Goal: Task Accomplishment & Management: Complete application form

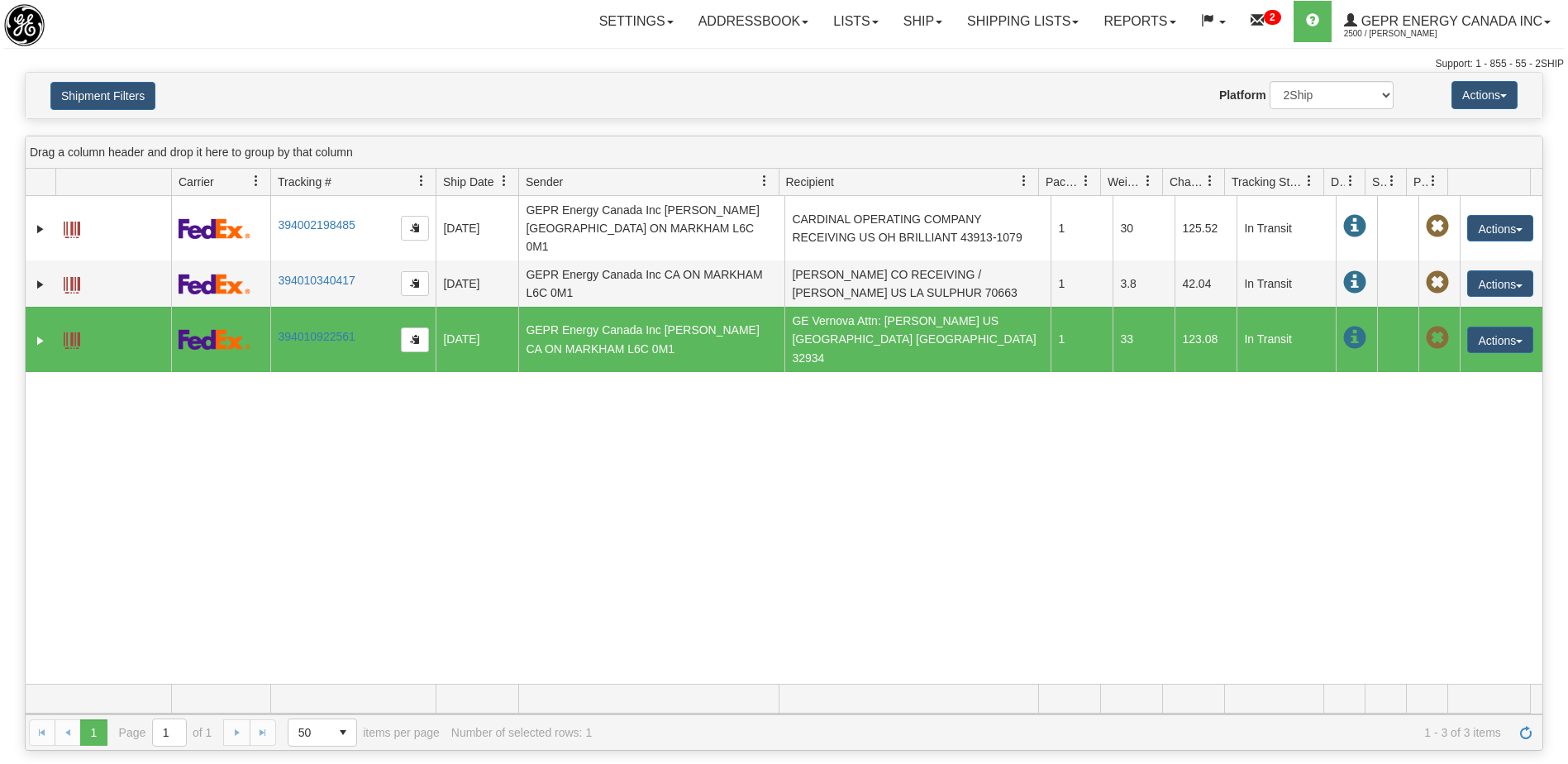
click at [918, 28] on link "Ship" at bounding box center [923, 22] width 64 height 41
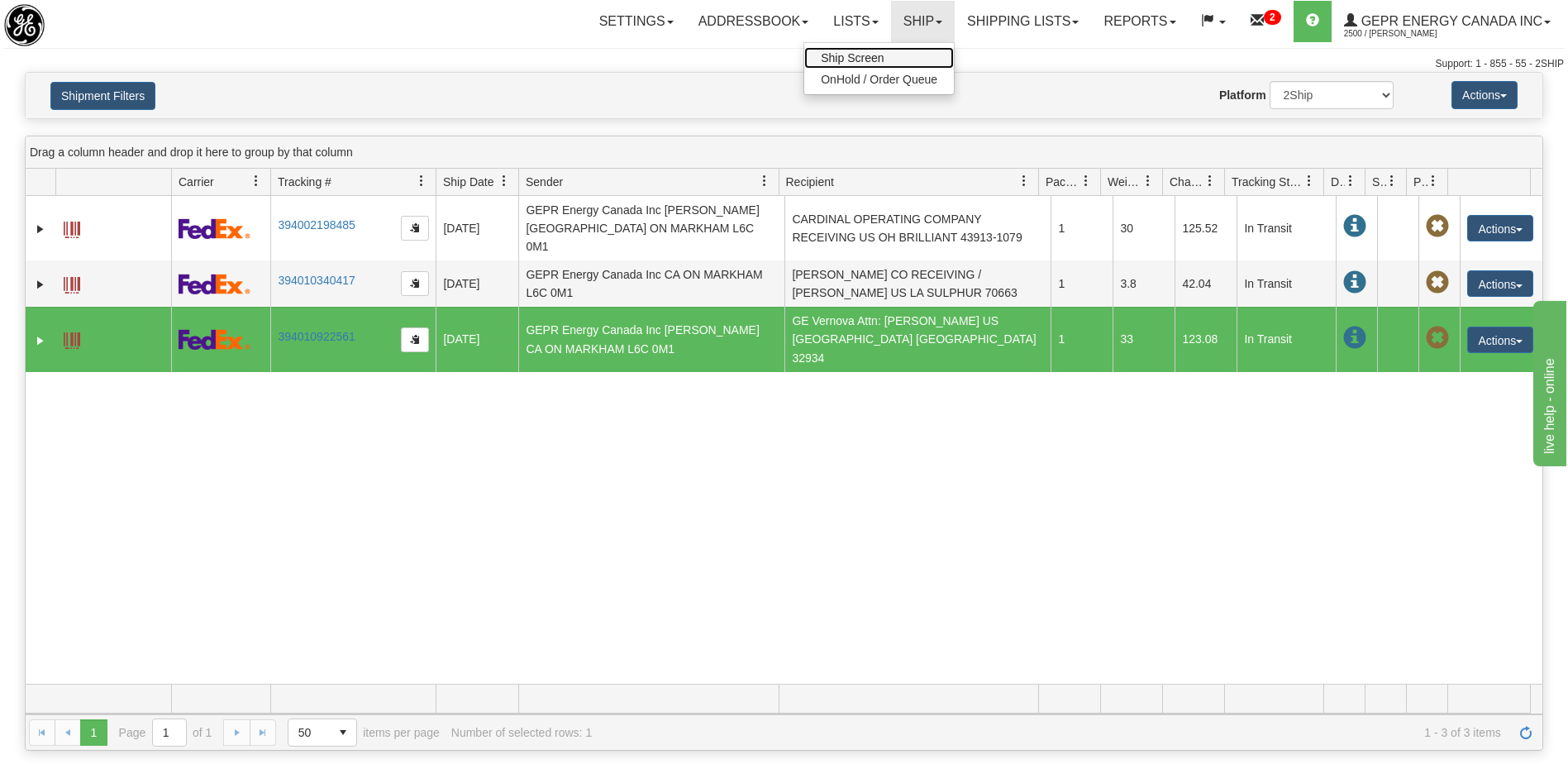
click at [843, 55] on span "Ship Screen" at bounding box center [853, 58] width 63 height 13
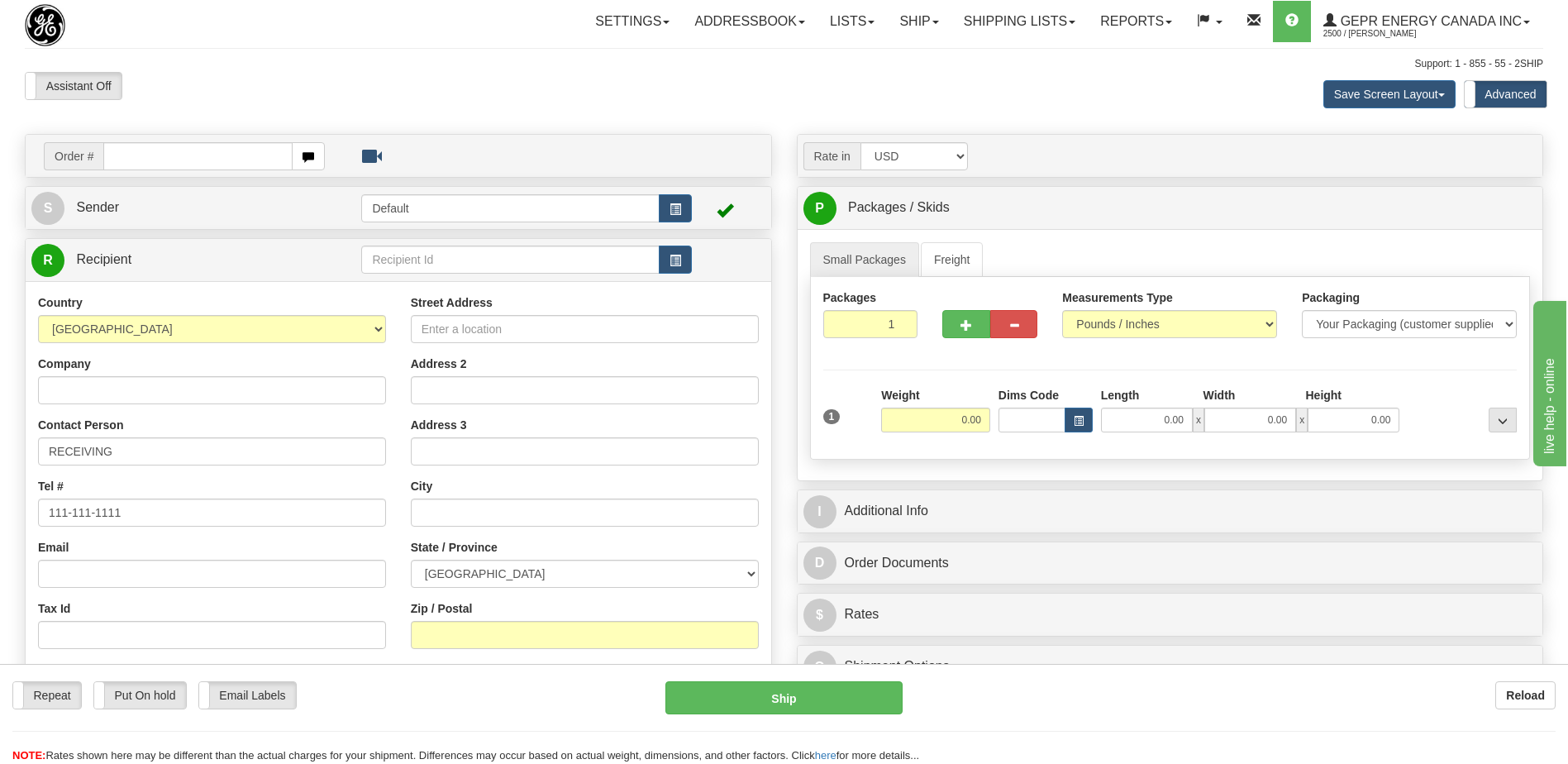
click at [207, 160] on input "text" at bounding box center [197, 156] width 188 height 28
click at [128, 153] on input "0086705103" at bounding box center [197, 156] width 188 height 28
type input "86705103"
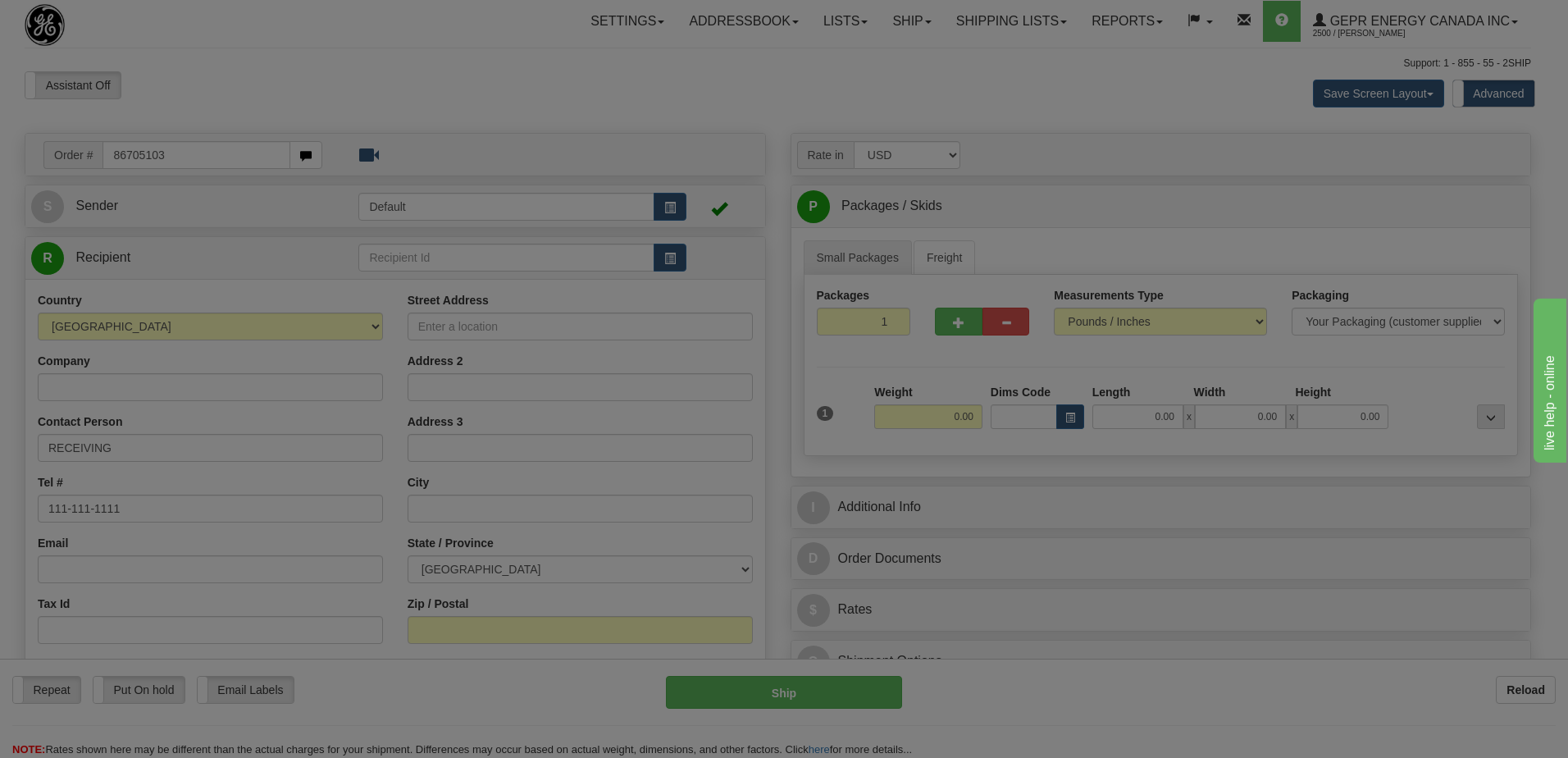
click at [148, 81] on body "Training Course Close Toggle navigation Settings Shipping Preferences New Recip…" at bounding box center [784, 379] width 1568 height 758
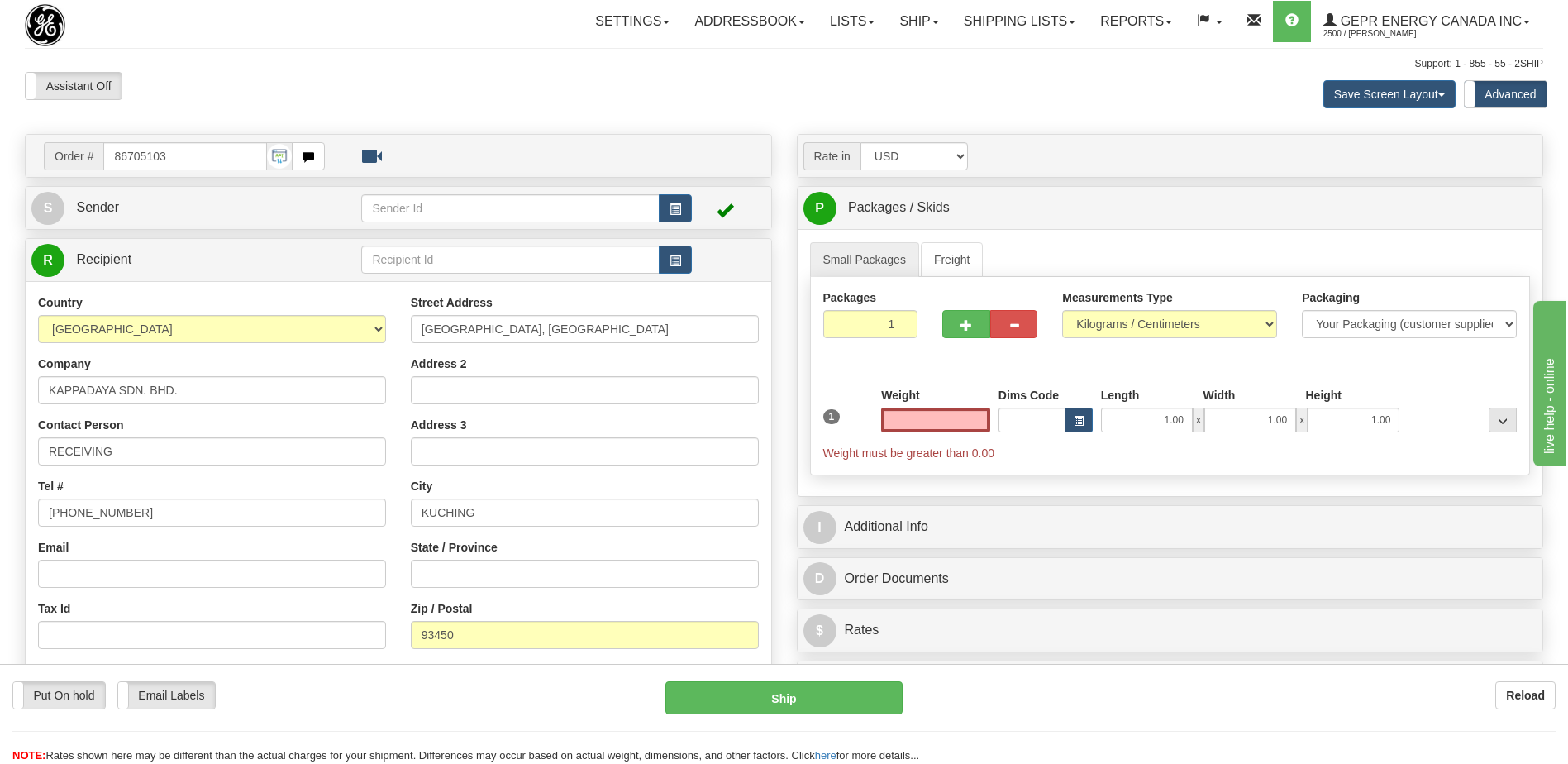
type input "0.00"
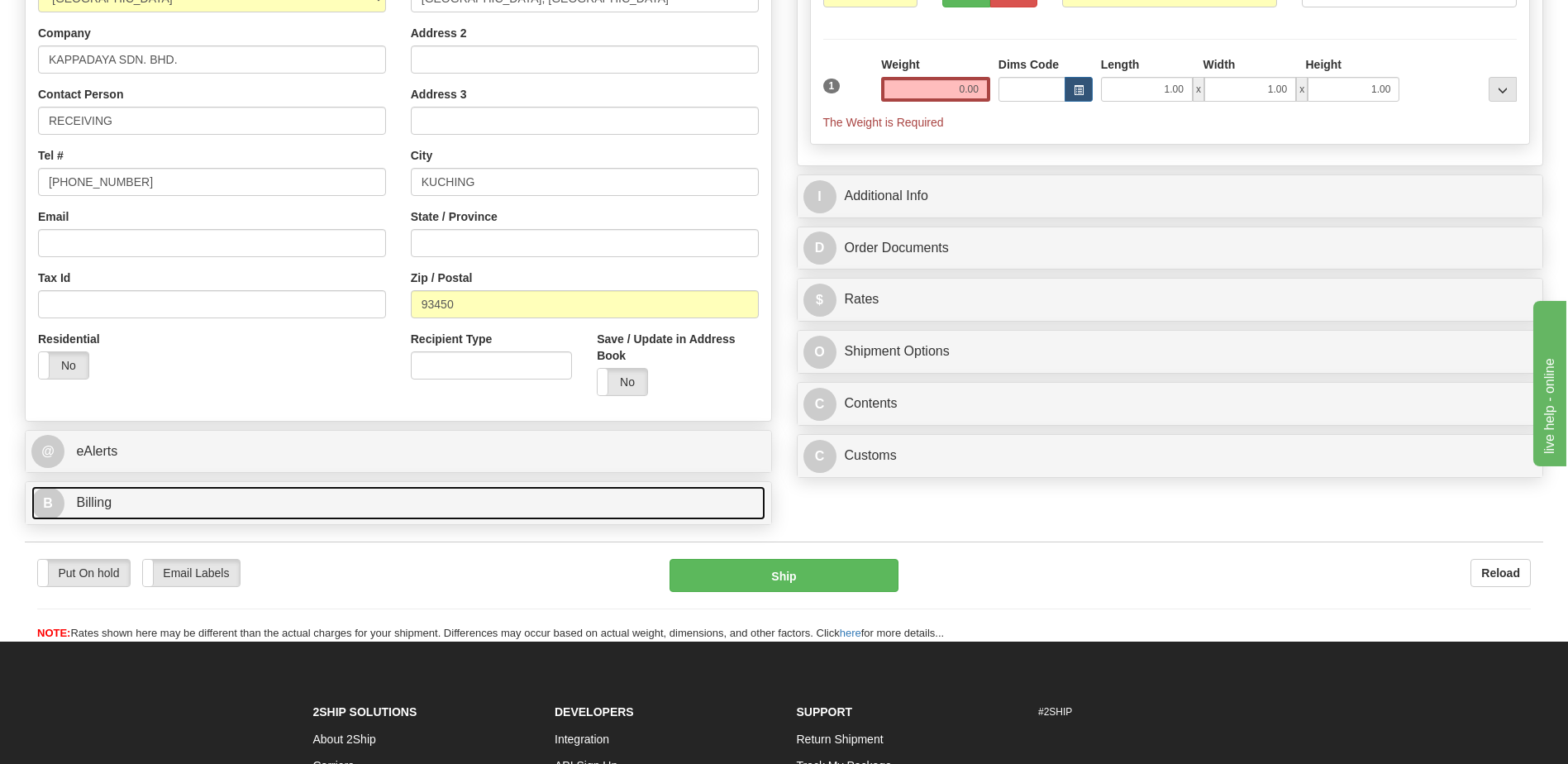
drag, startPoint x: 178, startPoint y: 503, endPoint x: 247, endPoint y: 517, distance: 70.4
click at [178, 503] on link "B Billing" at bounding box center [398, 503] width 734 height 34
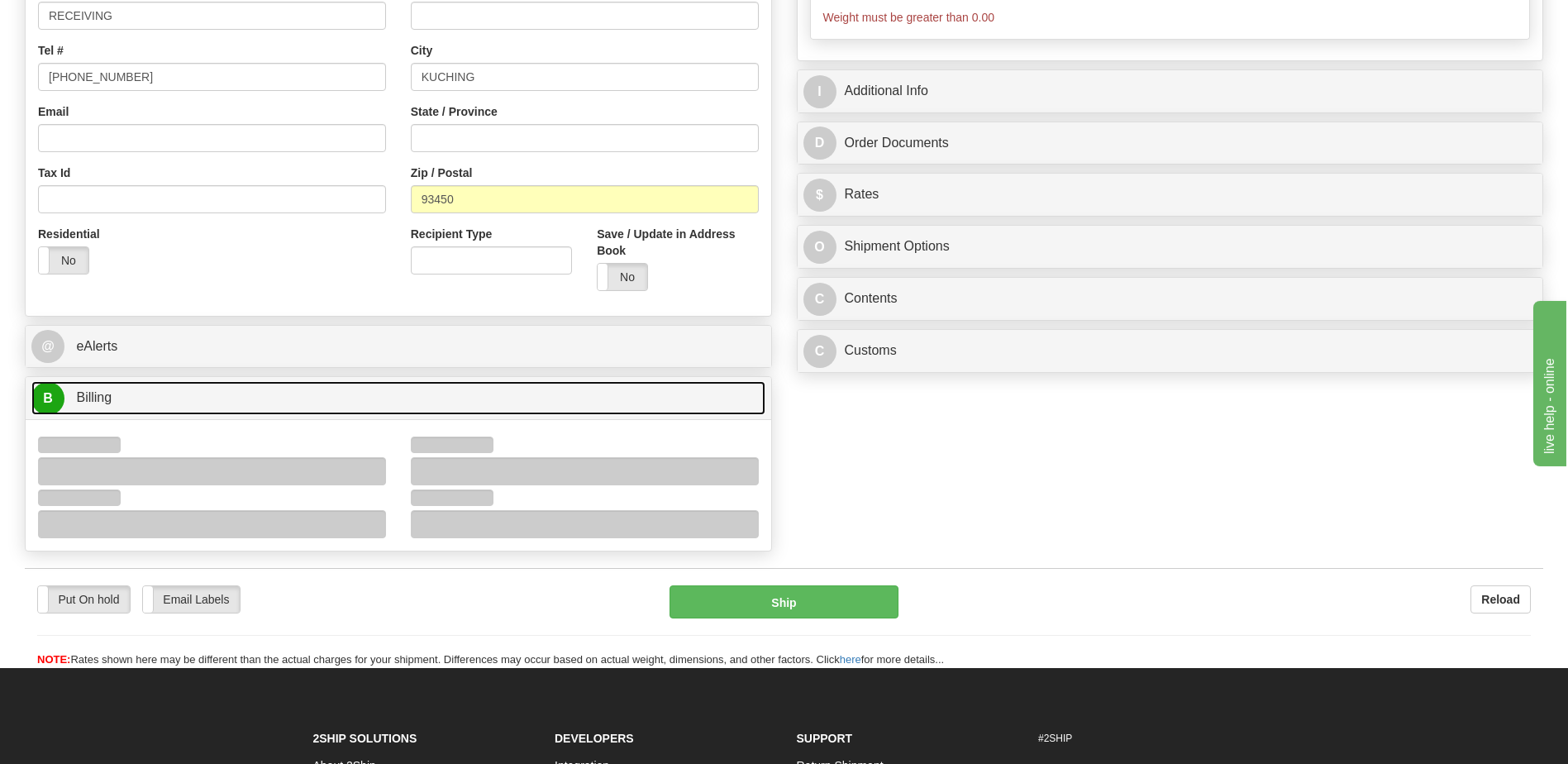
scroll to position [496, 0]
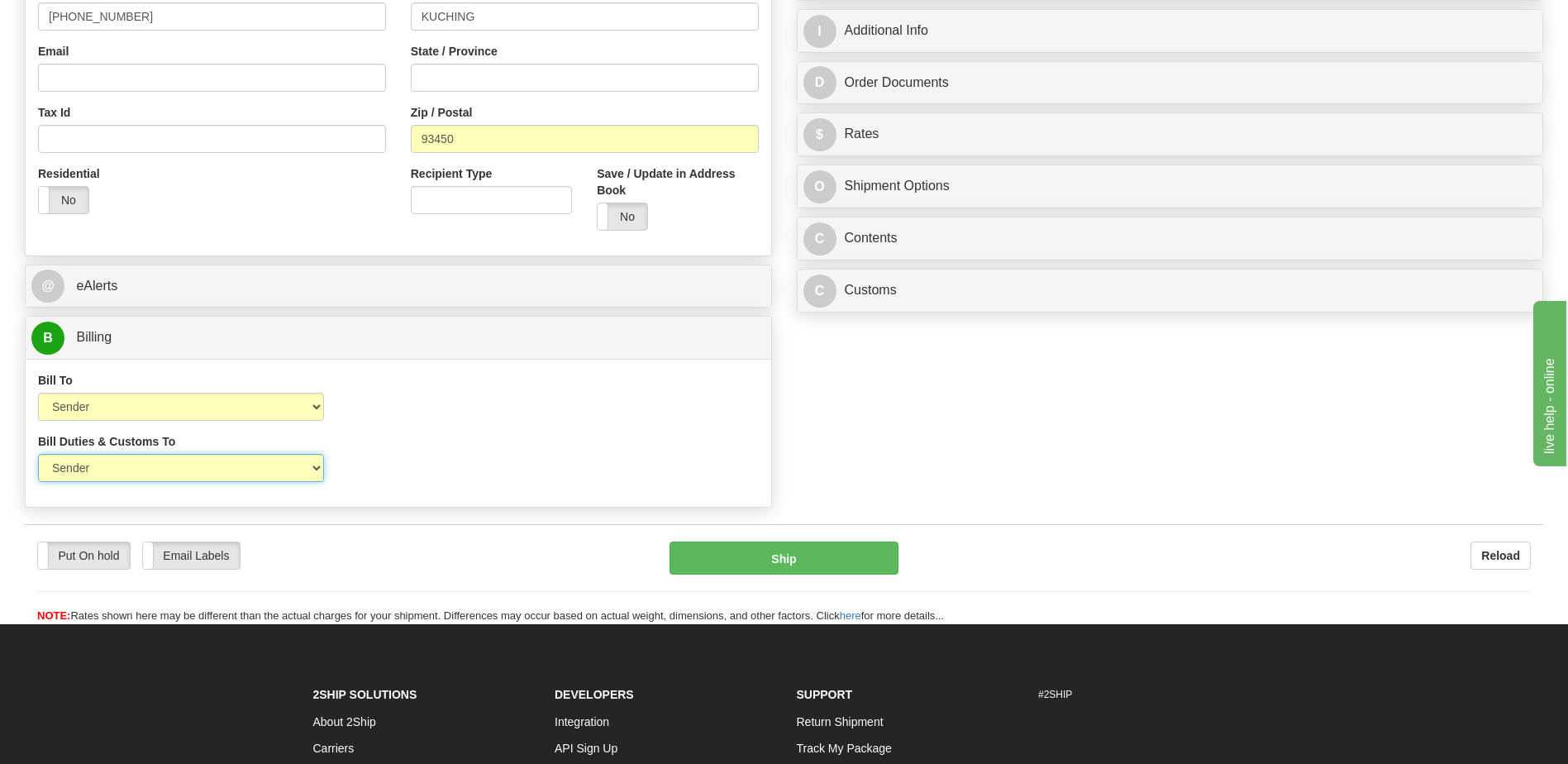
click at [270, 472] on select "Sender Recipient Third Party" at bounding box center [181, 468] width 286 height 28
select select "2"
click at [38, 454] on select "Sender Recipient Third Party" at bounding box center [181, 468] width 286 height 28
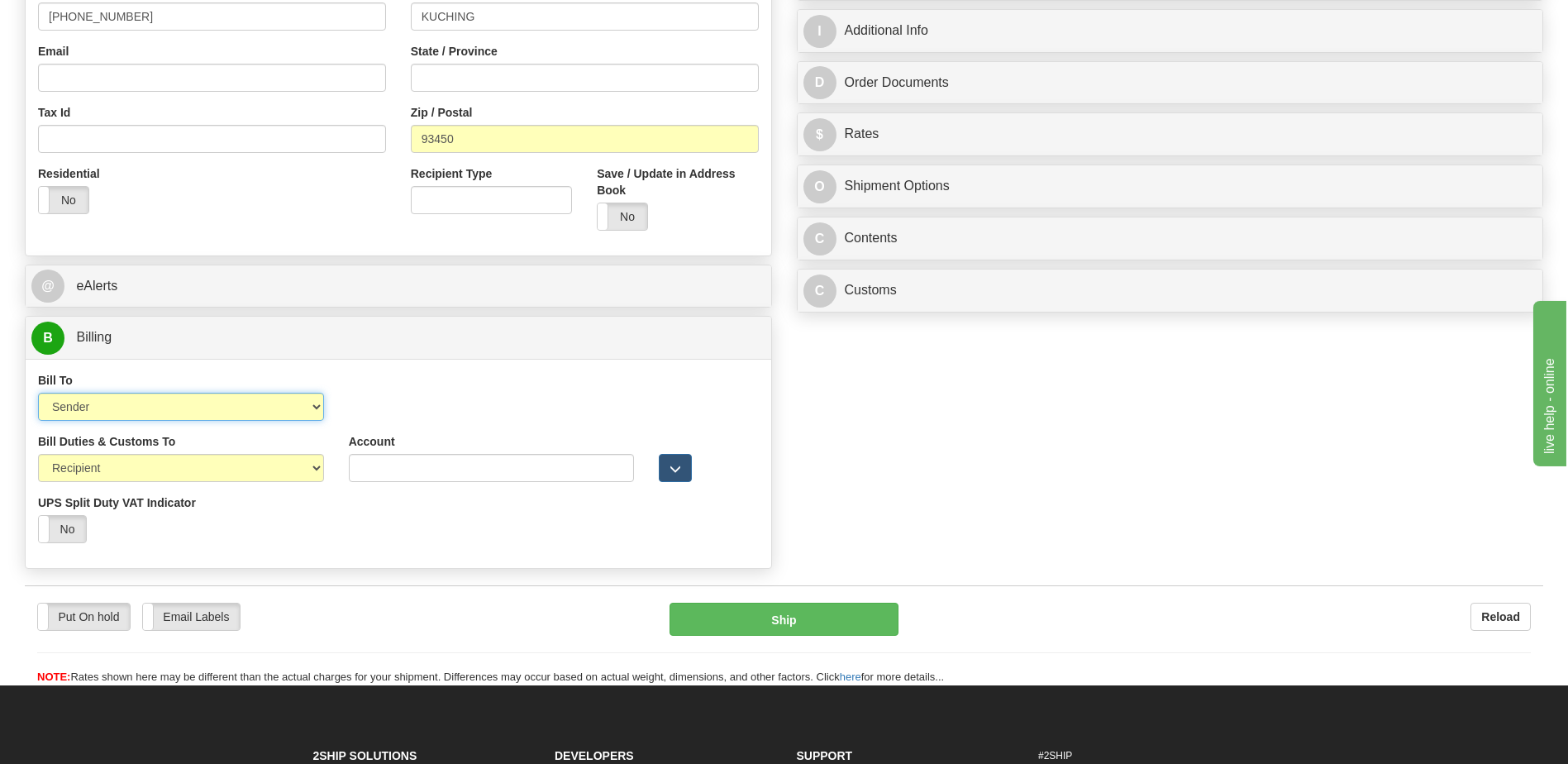
click at [249, 415] on select "Sender Recipient Third Party Collect" at bounding box center [181, 406] width 286 height 28
select select "2"
click at [38, 392] on select "Sender Recipient Third Party Collect" at bounding box center [181, 406] width 286 height 28
click at [354, 406] on input "Account" at bounding box center [492, 406] width 286 height 28
paste input "556031110"
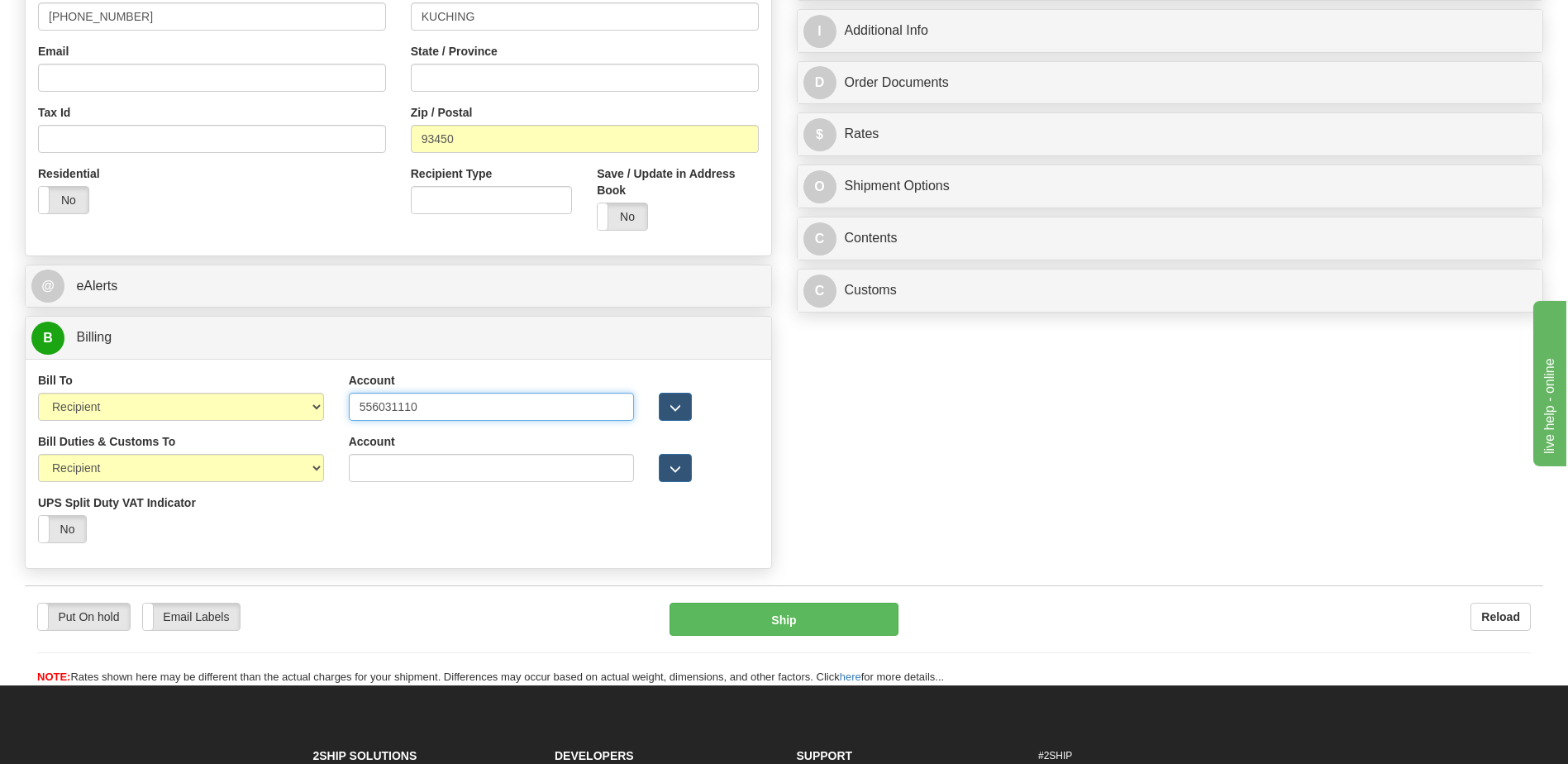
type input "556031110"
click at [465, 530] on div "Bill Duties & Customs To Sender Recipient Third Party UPS Split Duty VAT Indica…" at bounding box center [398, 494] width 746 height 122
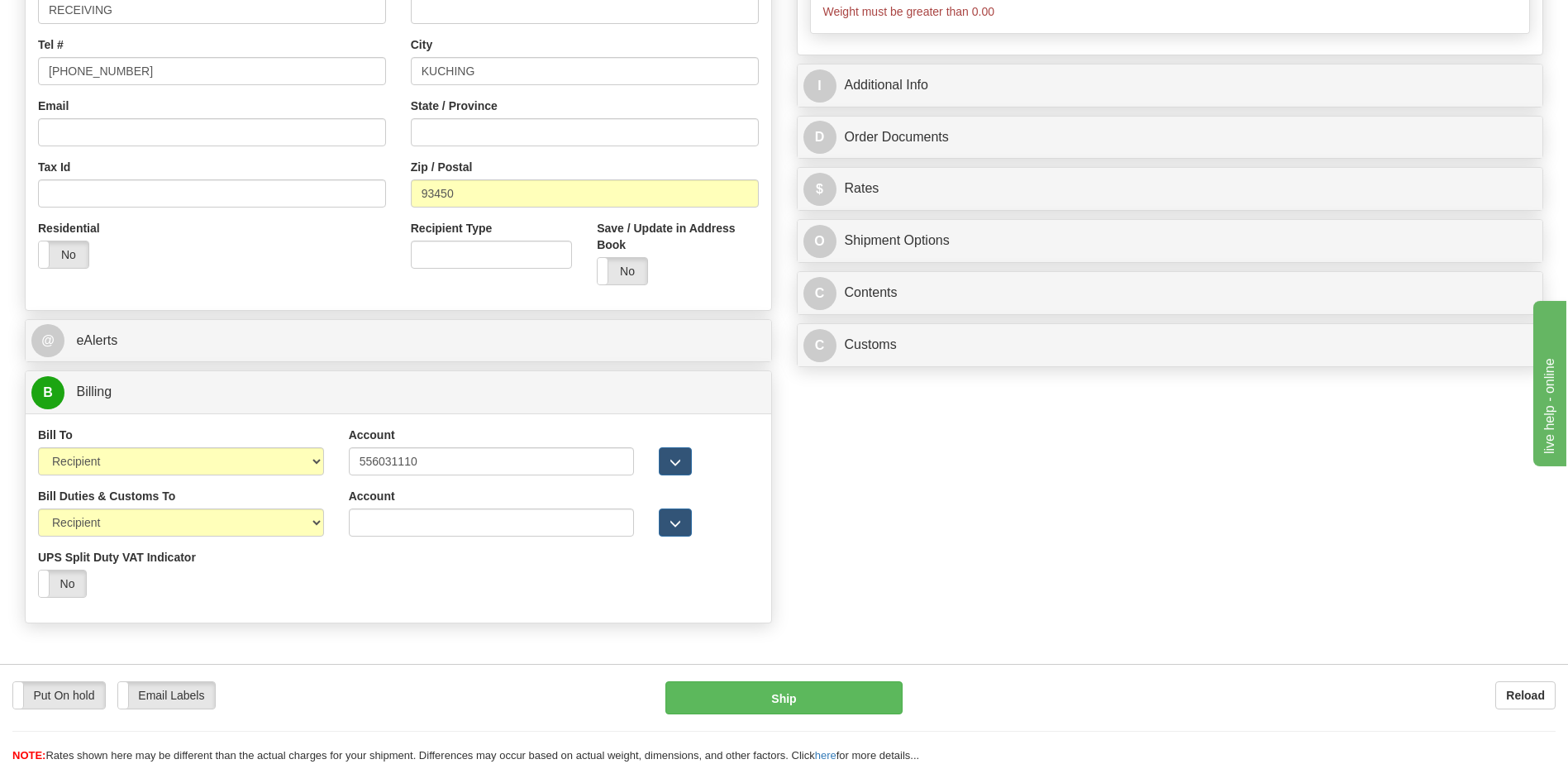
scroll to position [248, 0]
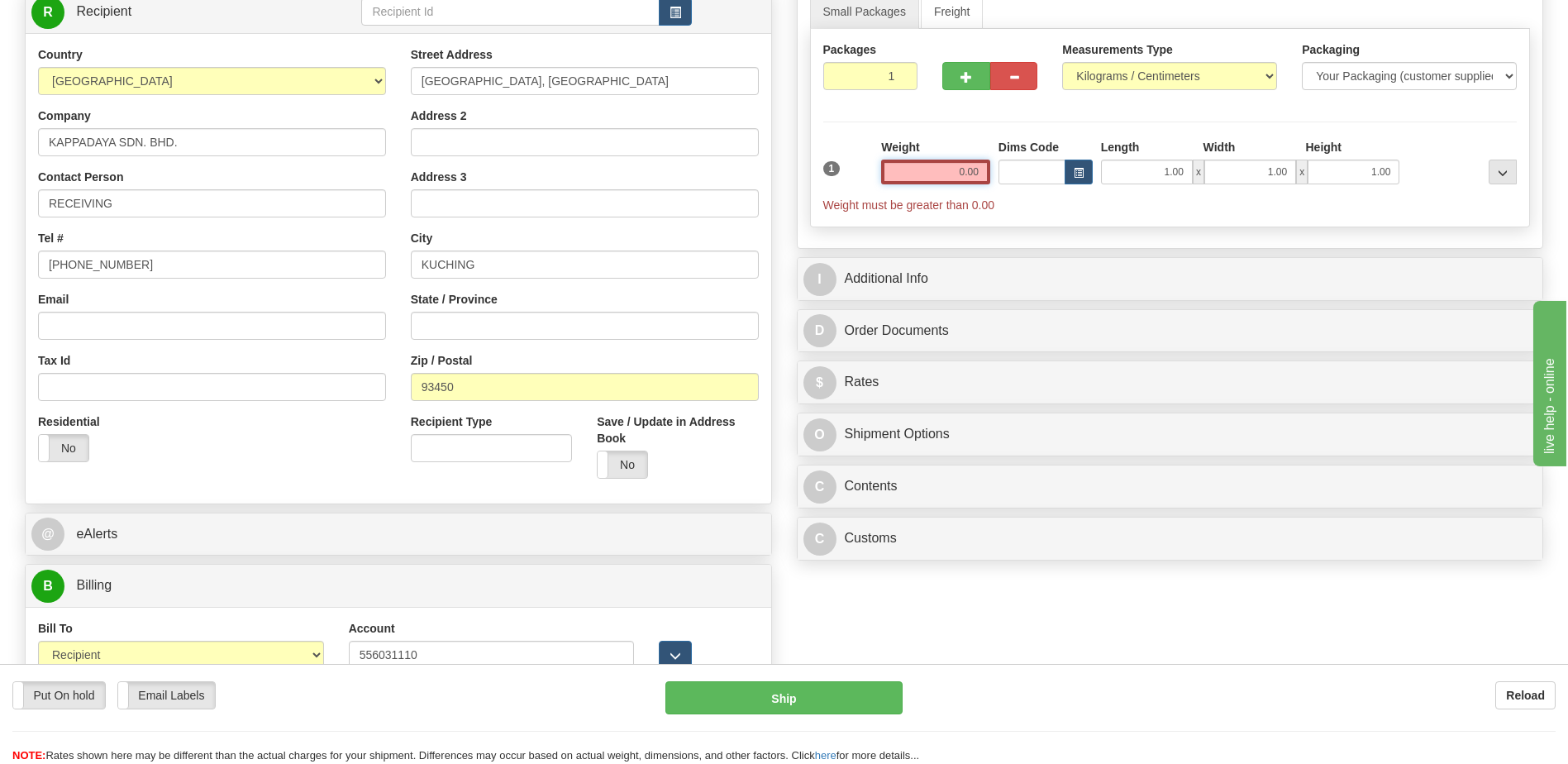
click at [967, 174] on input "0.00" at bounding box center [936, 172] width 110 height 25
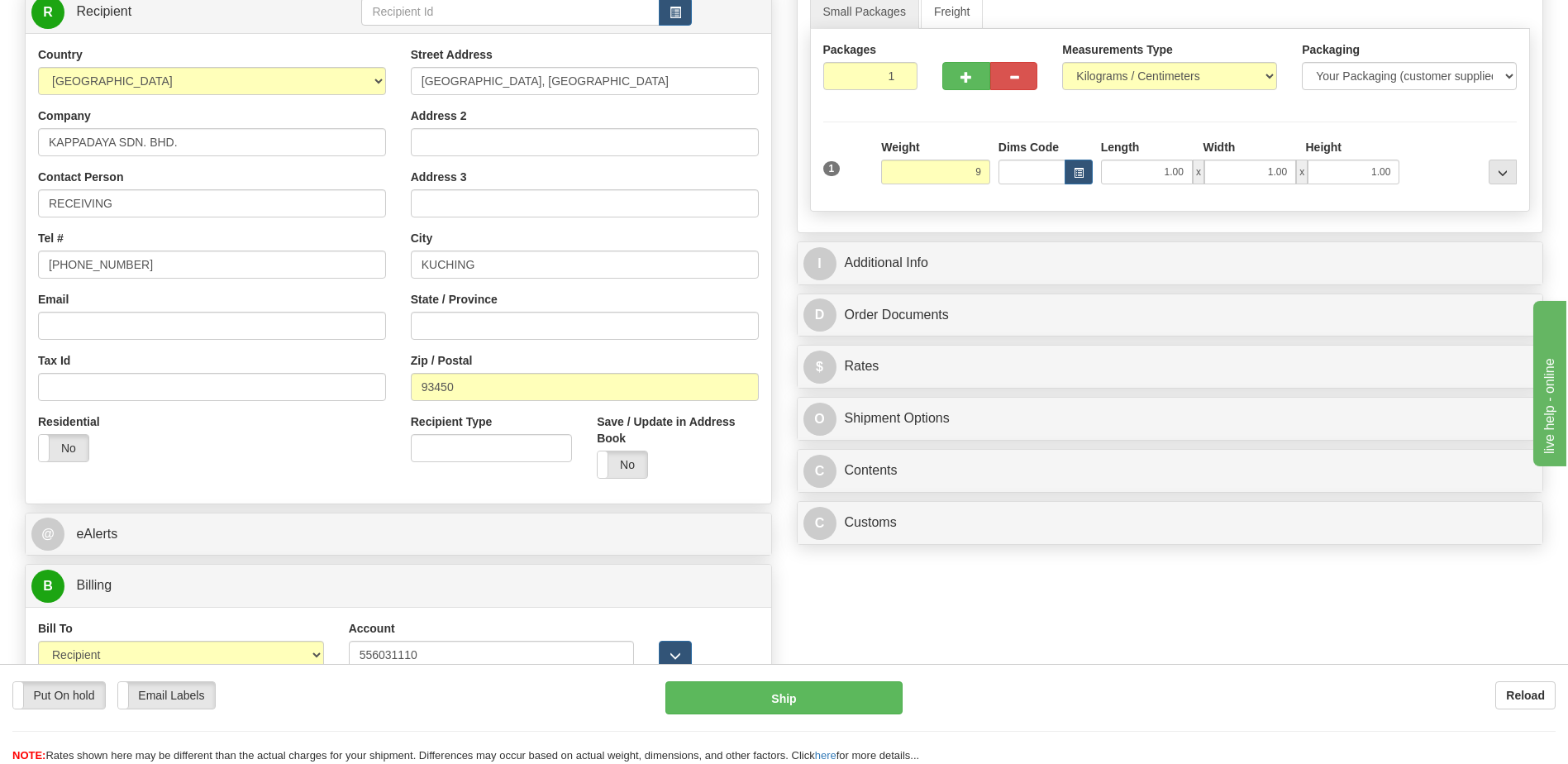
type input "9.00"
drag, startPoint x: 876, startPoint y: 624, endPoint x: 891, endPoint y: 484, distance: 140.8
click at [876, 624] on div "Order # 86705103 S Sender" at bounding box center [784, 355] width 1544 height 939
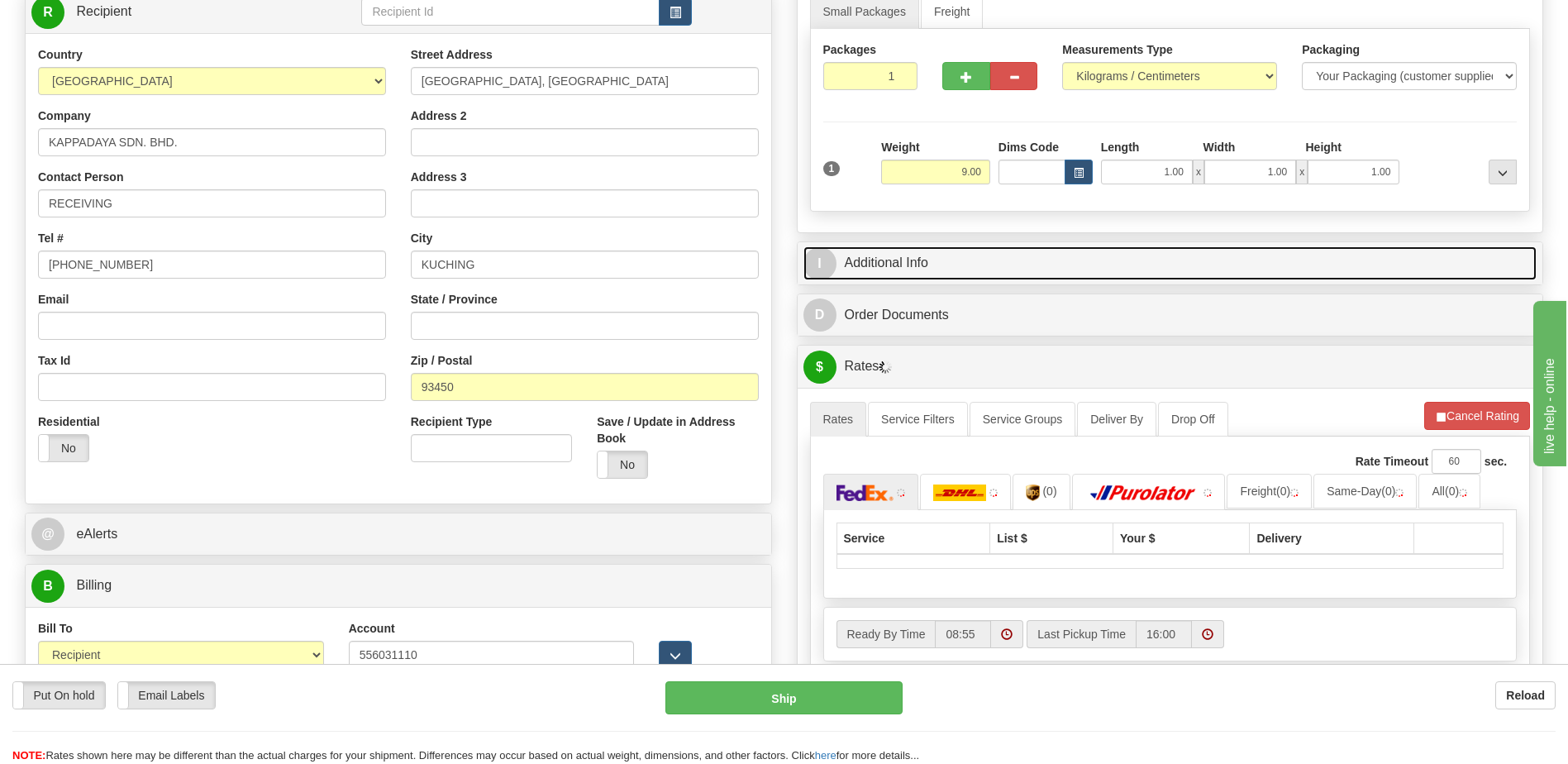
click at [910, 273] on link "I Additional Info" at bounding box center [1171, 263] width 734 height 34
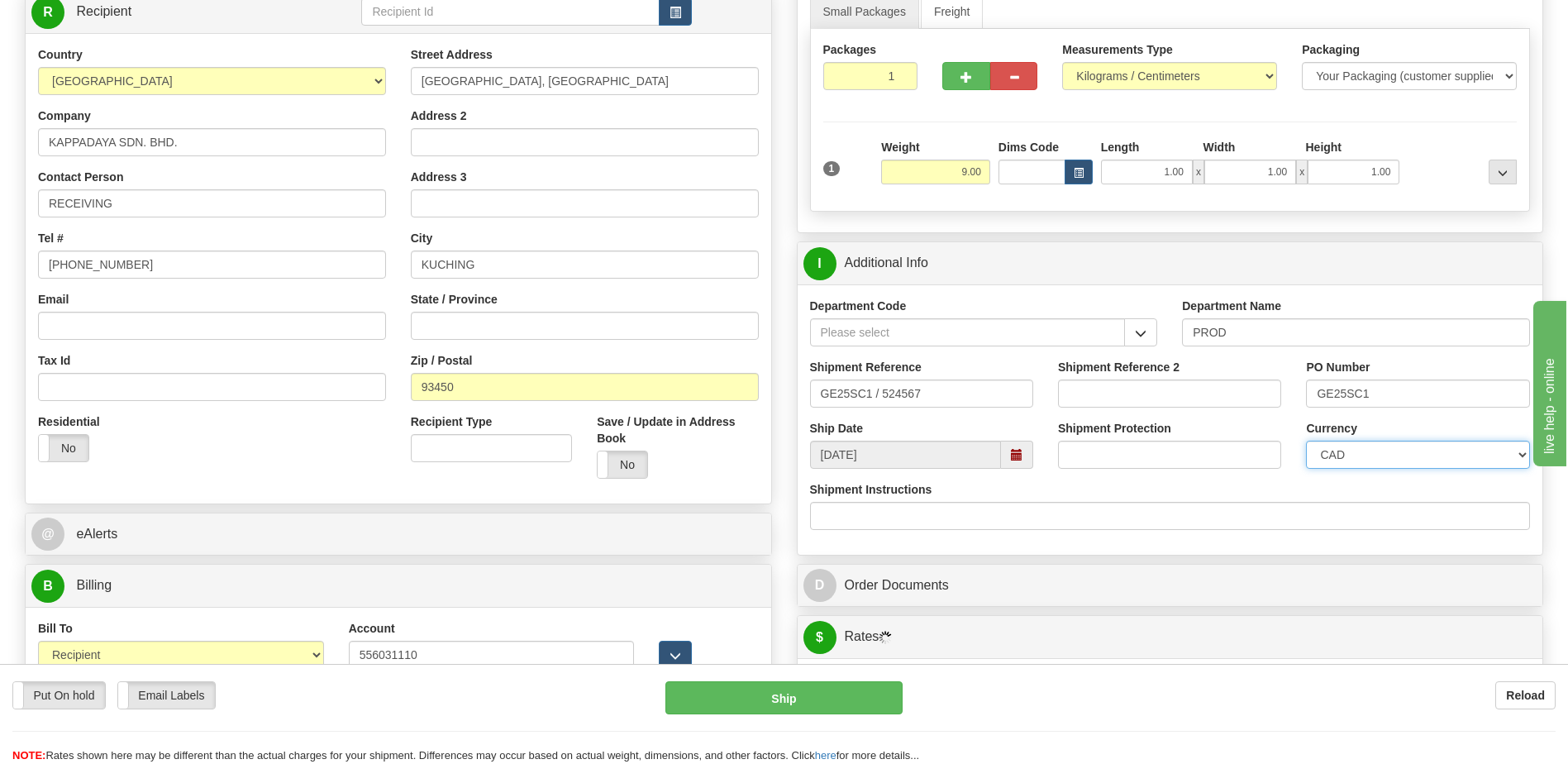
click at [1348, 446] on select "CAD USD EUR ZAR RON ANG ARN AUD AUS AWG BBD BFR BGN BHD BMD BND BRC BRL CHP CKZ…" at bounding box center [1417, 455] width 223 height 28
select select "1"
click at [1306, 440] on select "CAD USD EUR ZAR RON ANG ARN AUD AUS AWG BBD BFR BGN BHD BMD BND BRC BRL CHP CKZ…" at bounding box center [1417, 455] width 223 height 28
drag, startPoint x: 863, startPoint y: 391, endPoint x: 514, endPoint y: 367, distance: 349.8
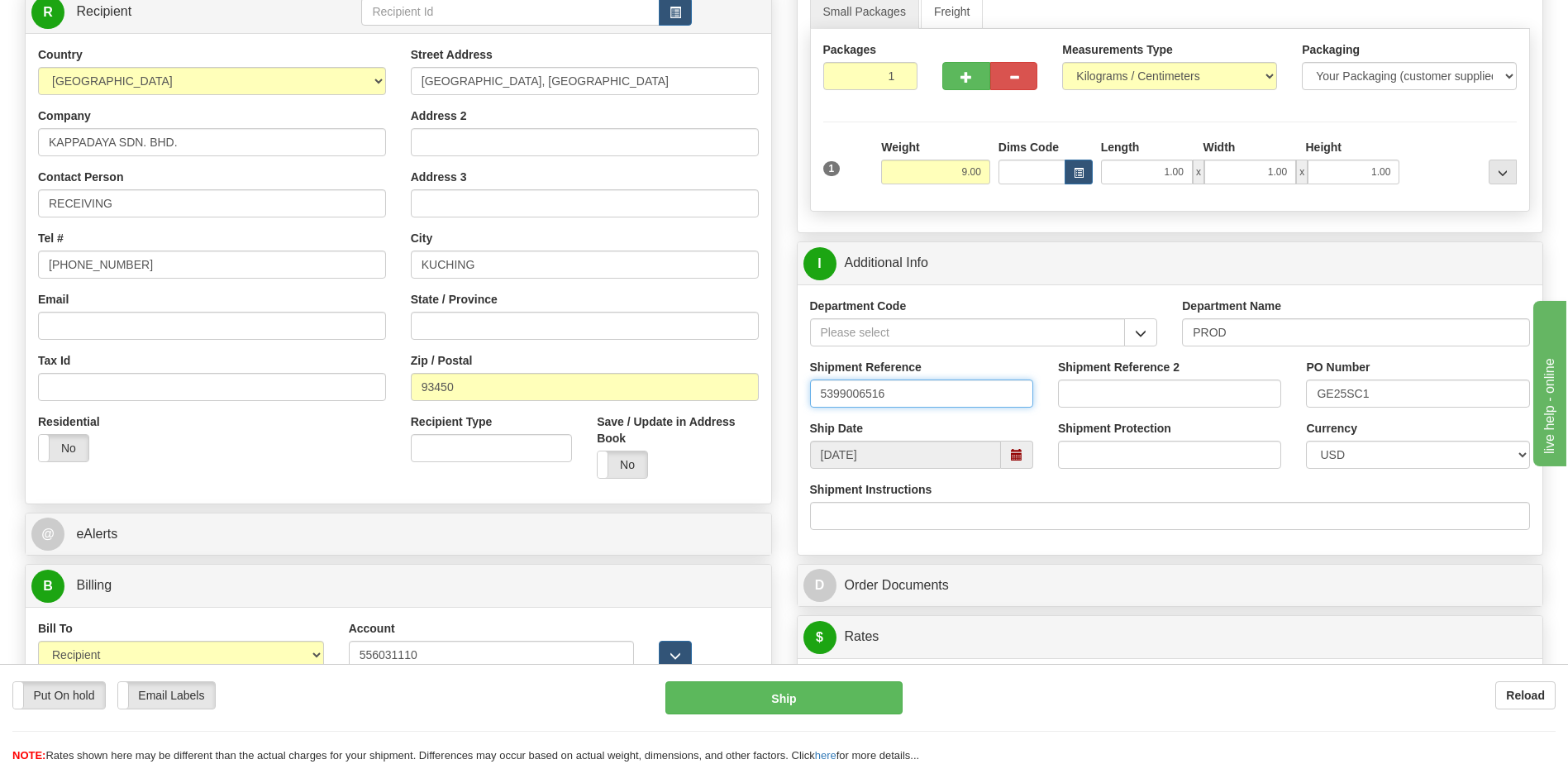
type input "5399006516"
drag, startPoint x: 1415, startPoint y: 391, endPoint x: 1074, endPoint y: 395, distance: 341.0
click at [1079, 396] on div "Shipment Reference 5399006516 Shipment Reference 2 PO Number GE25SC1" at bounding box center [1171, 389] width 746 height 61
type input "4501401048"
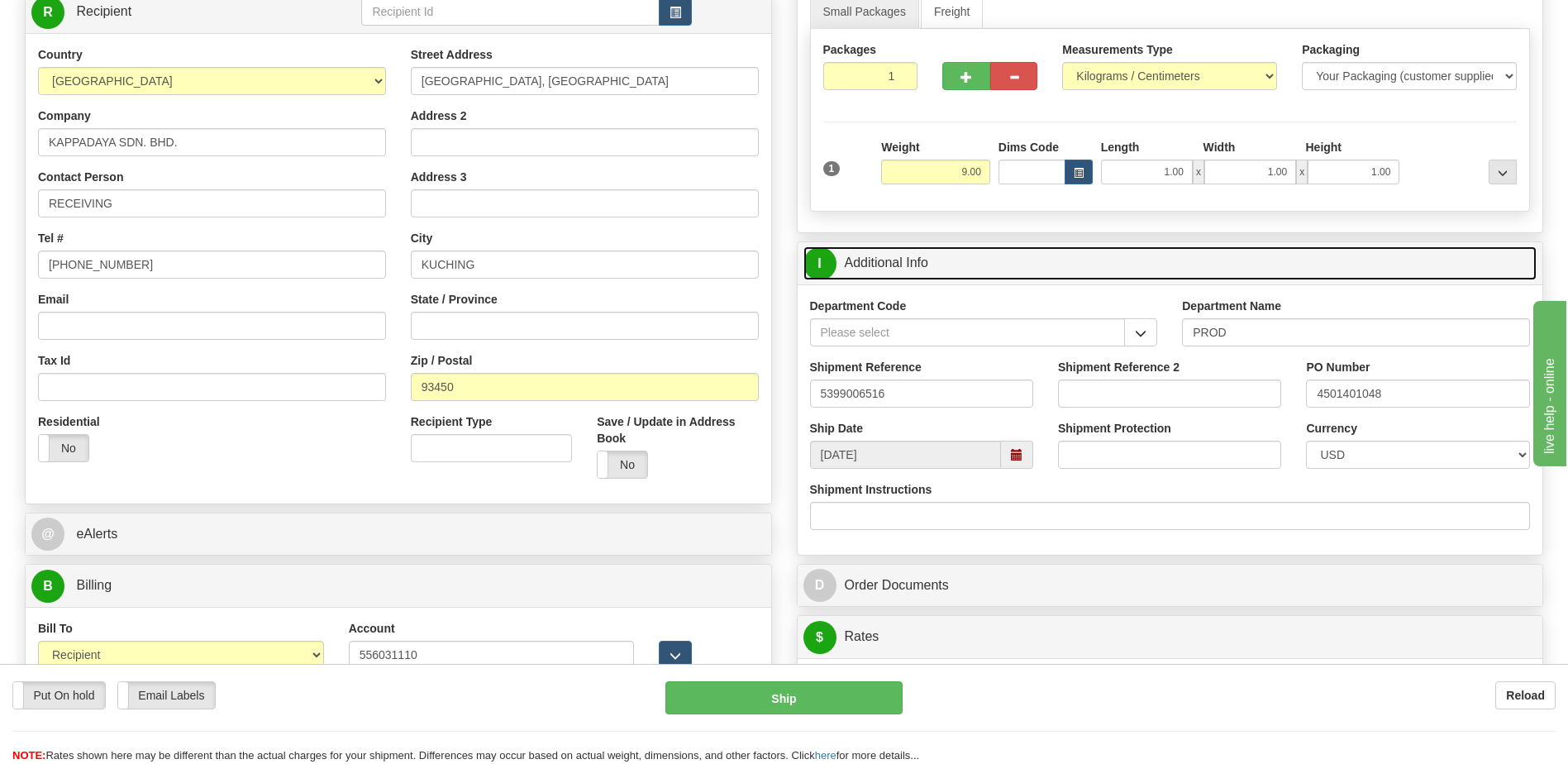
click at [938, 273] on link "I Additional Info" at bounding box center [1171, 263] width 734 height 34
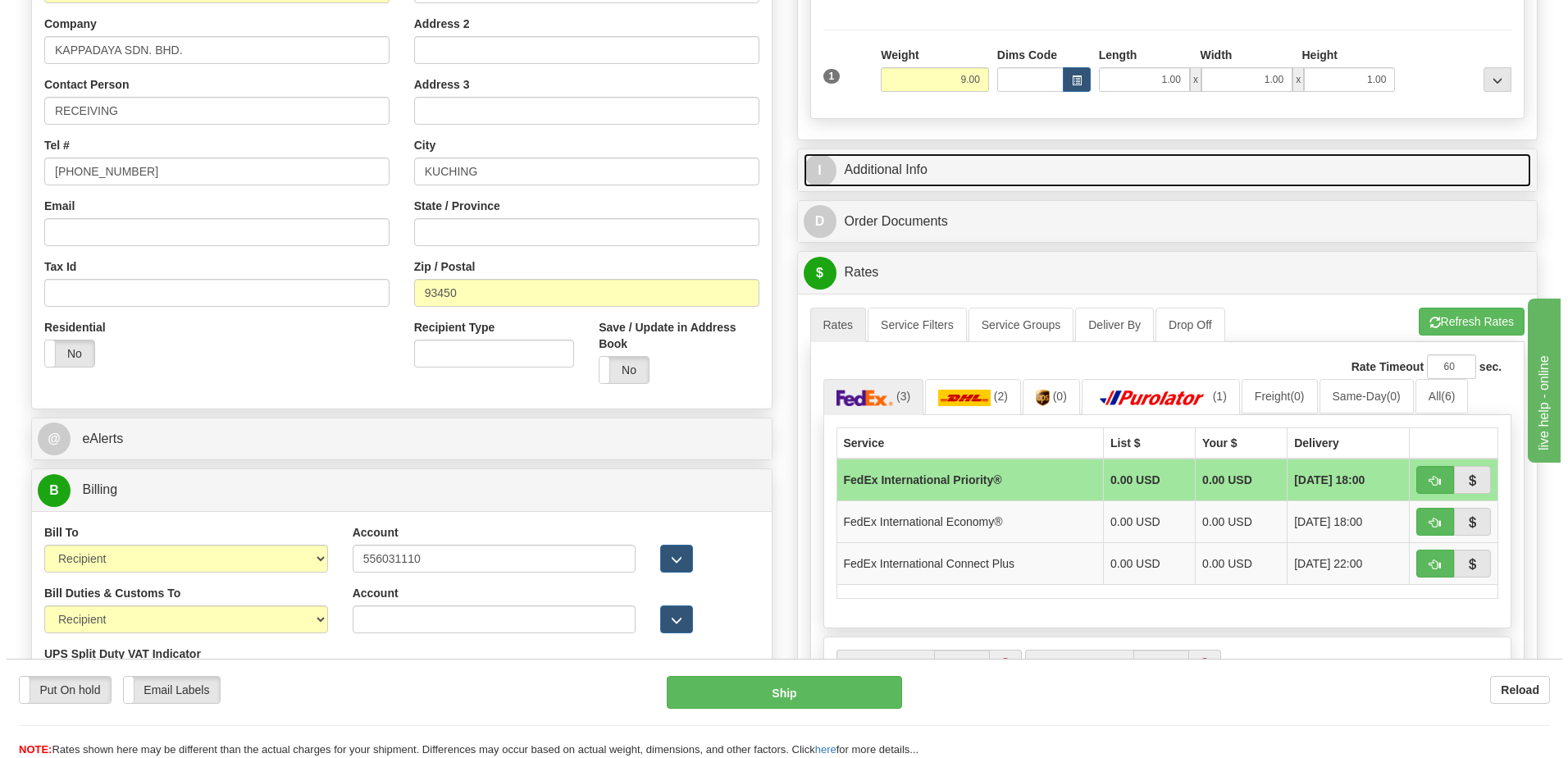
scroll to position [410, 0]
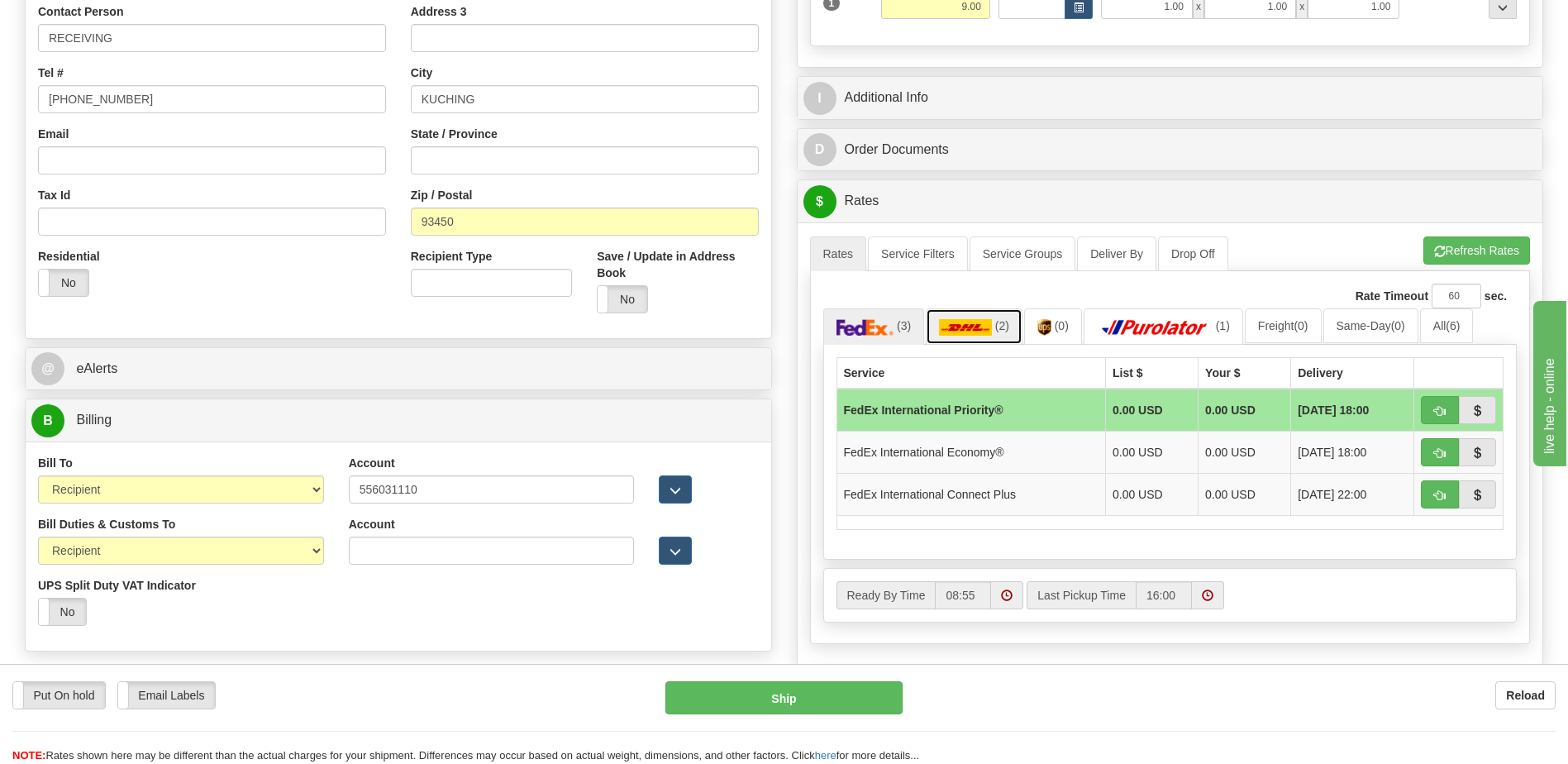
click at [994, 328] on link "(2)" at bounding box center [974, 326] width 97 height 36
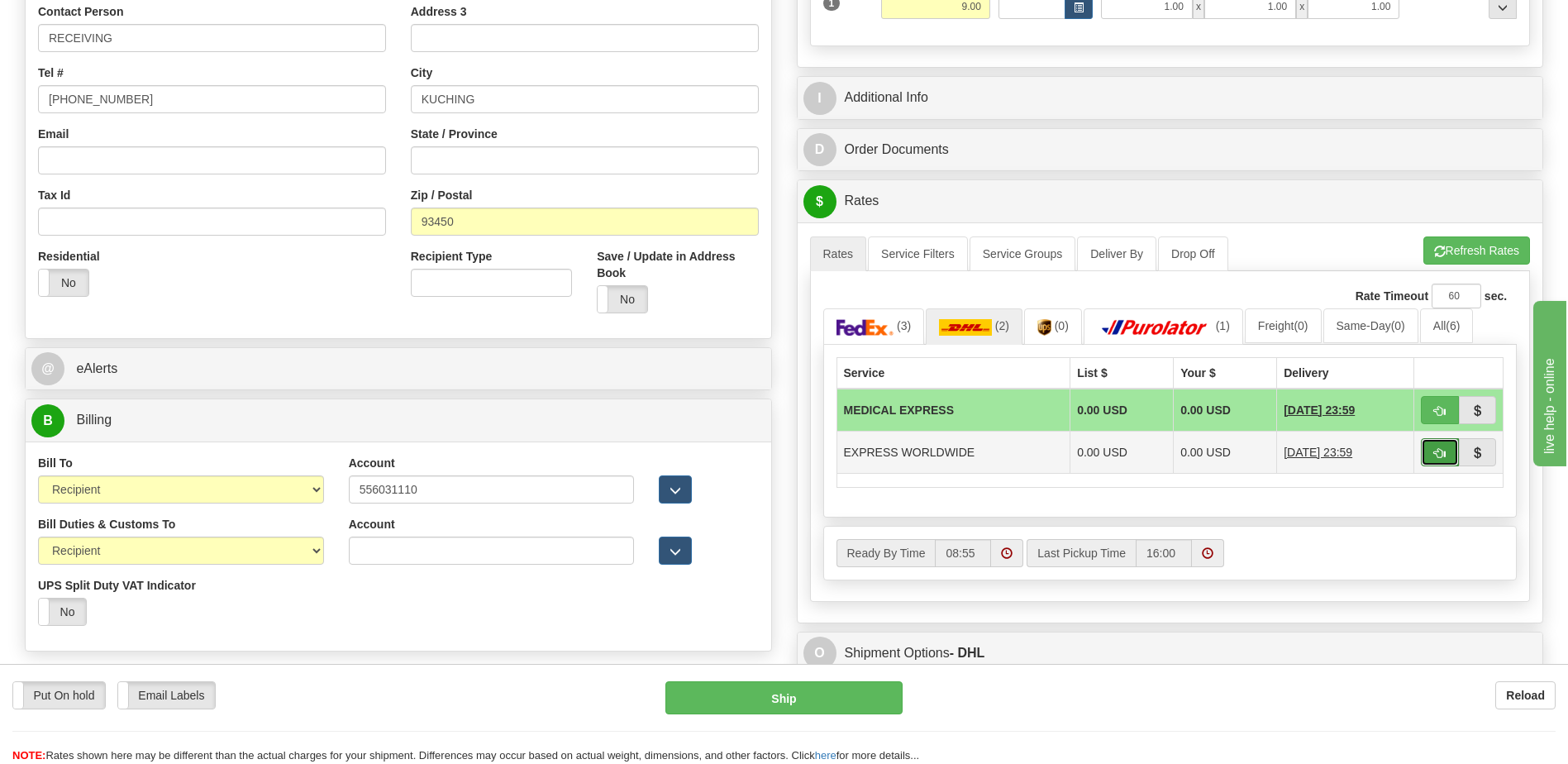
click at [1429, 448] on button "button" at bounding box center [1440, 452] width 38 height 28
type input "P"
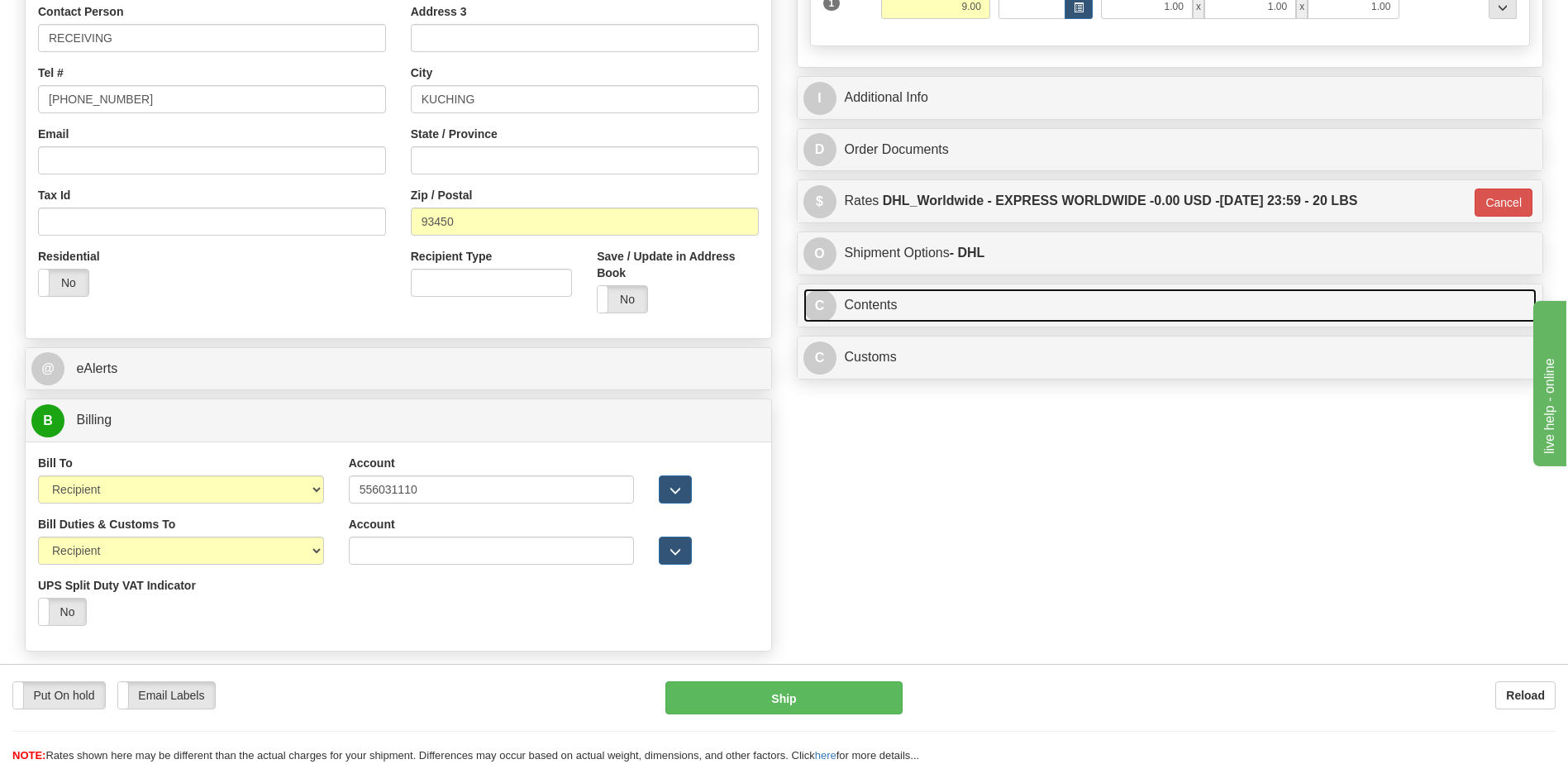
click at [924, 311] on link "C Contents" at bounding box center [1171, 305] width 734 height 34
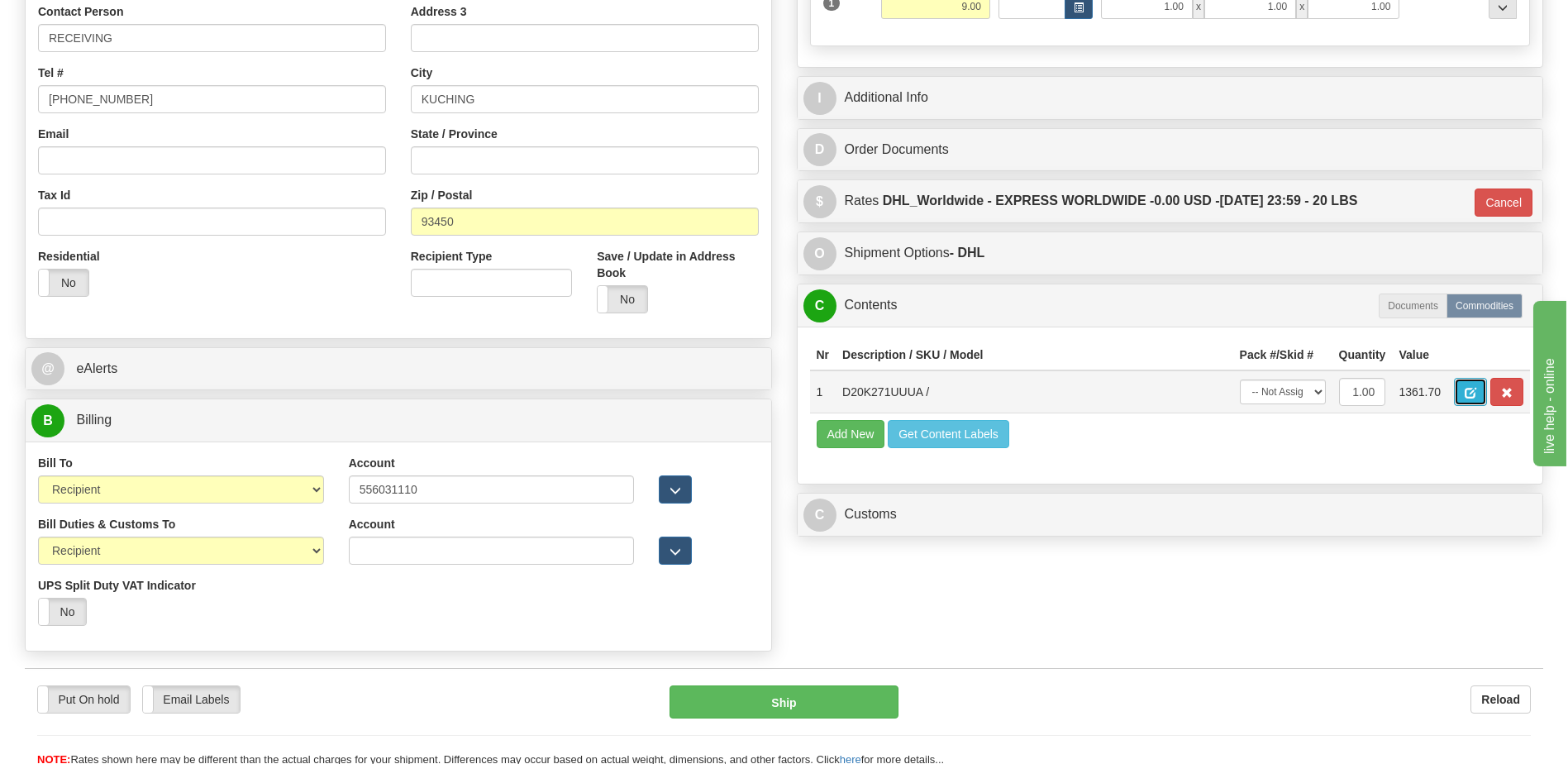
click at [1468, 396] on span "button" at bounding box center [1471, 392] width 12 height 11
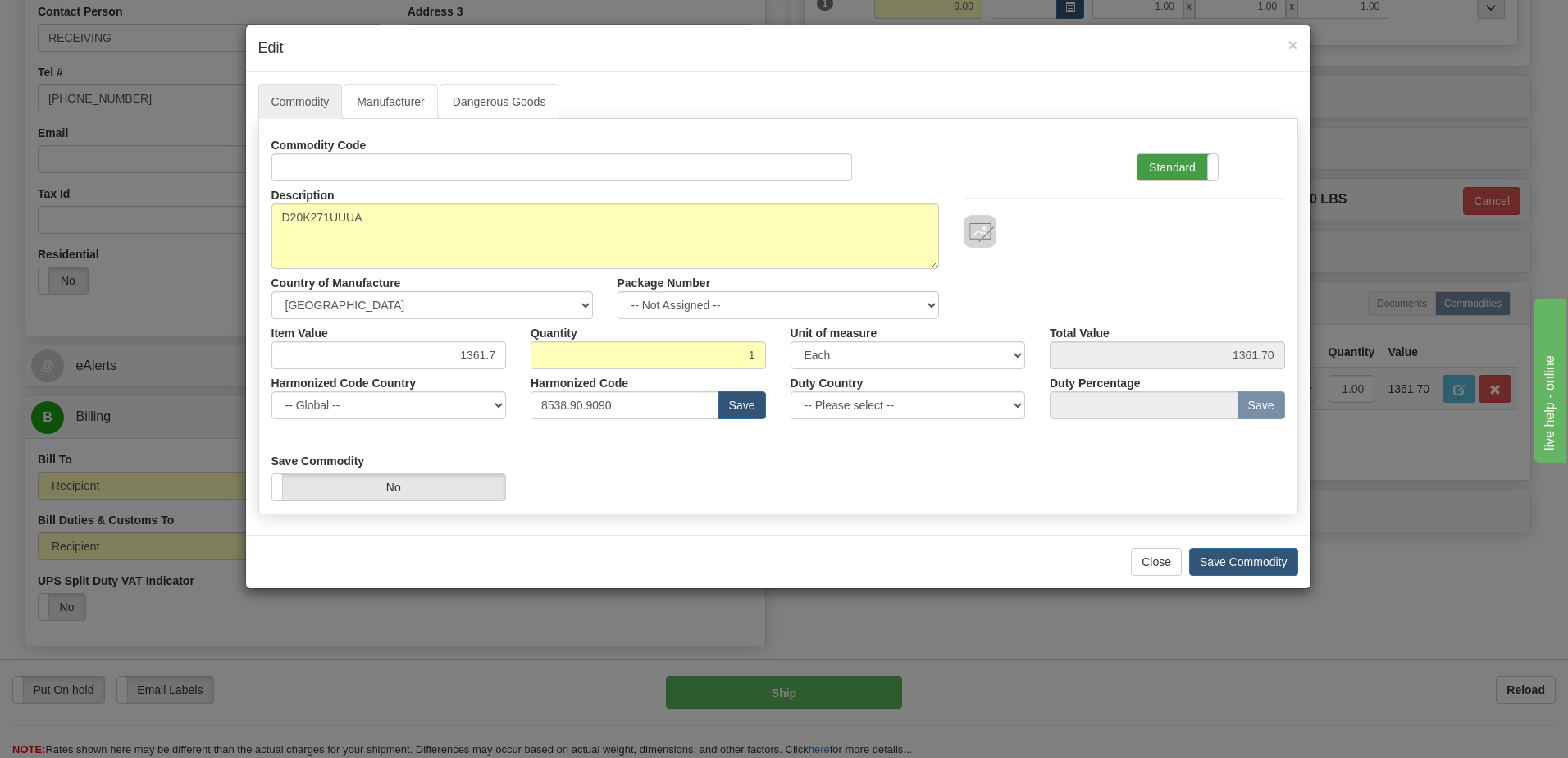
click at [1139, 160] on label "Standard" at bounding box center [1178, 167] width 81 height 26
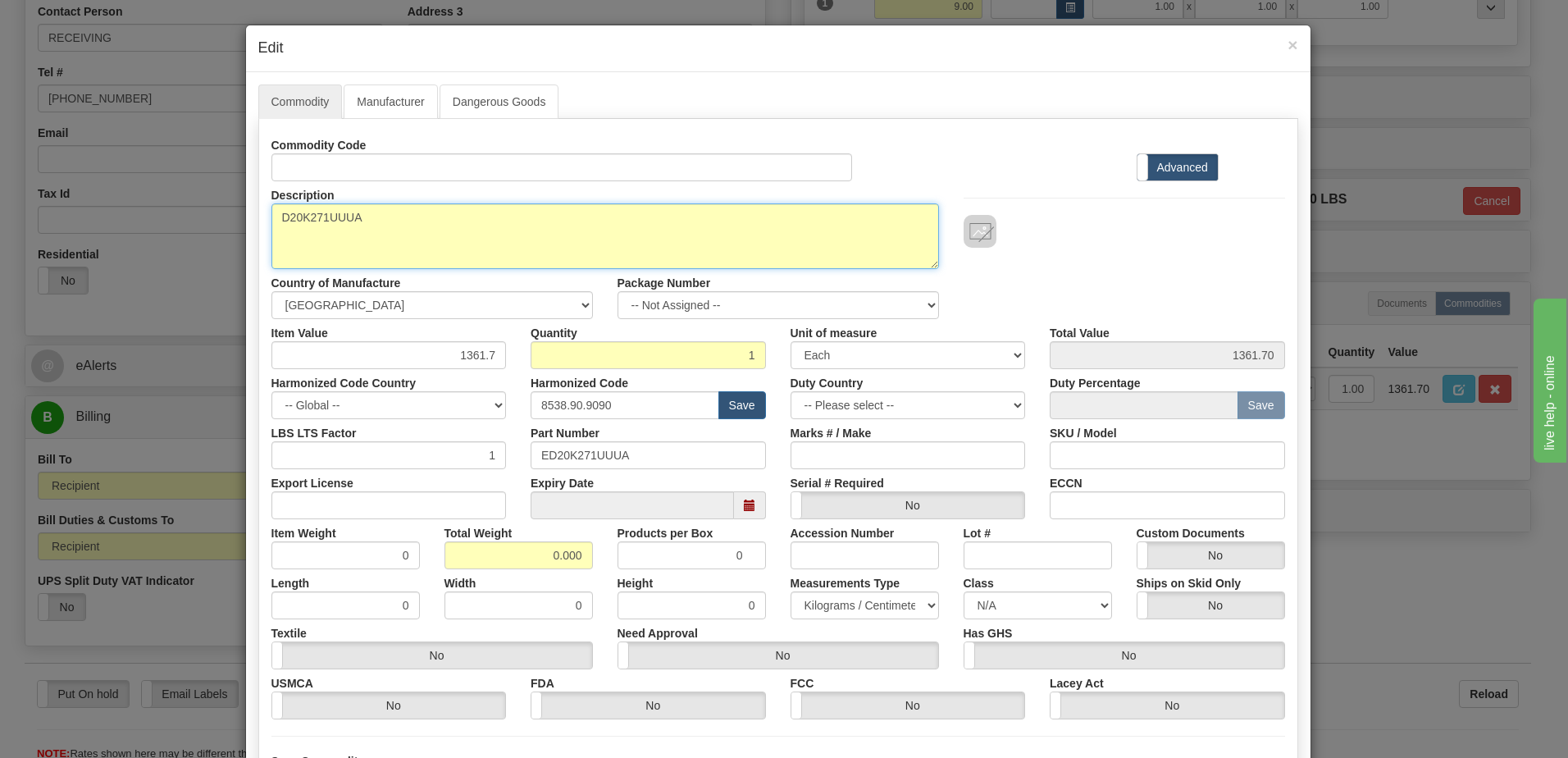
click at [276, 223] on textarea "D20K271UUUA" at bounding box center [605, 236] width 668 height 66
paste textarea "Wesdac D20KR Kit"
type textarea "Wesdac D20KR Kit P/N D20K271UUUA"
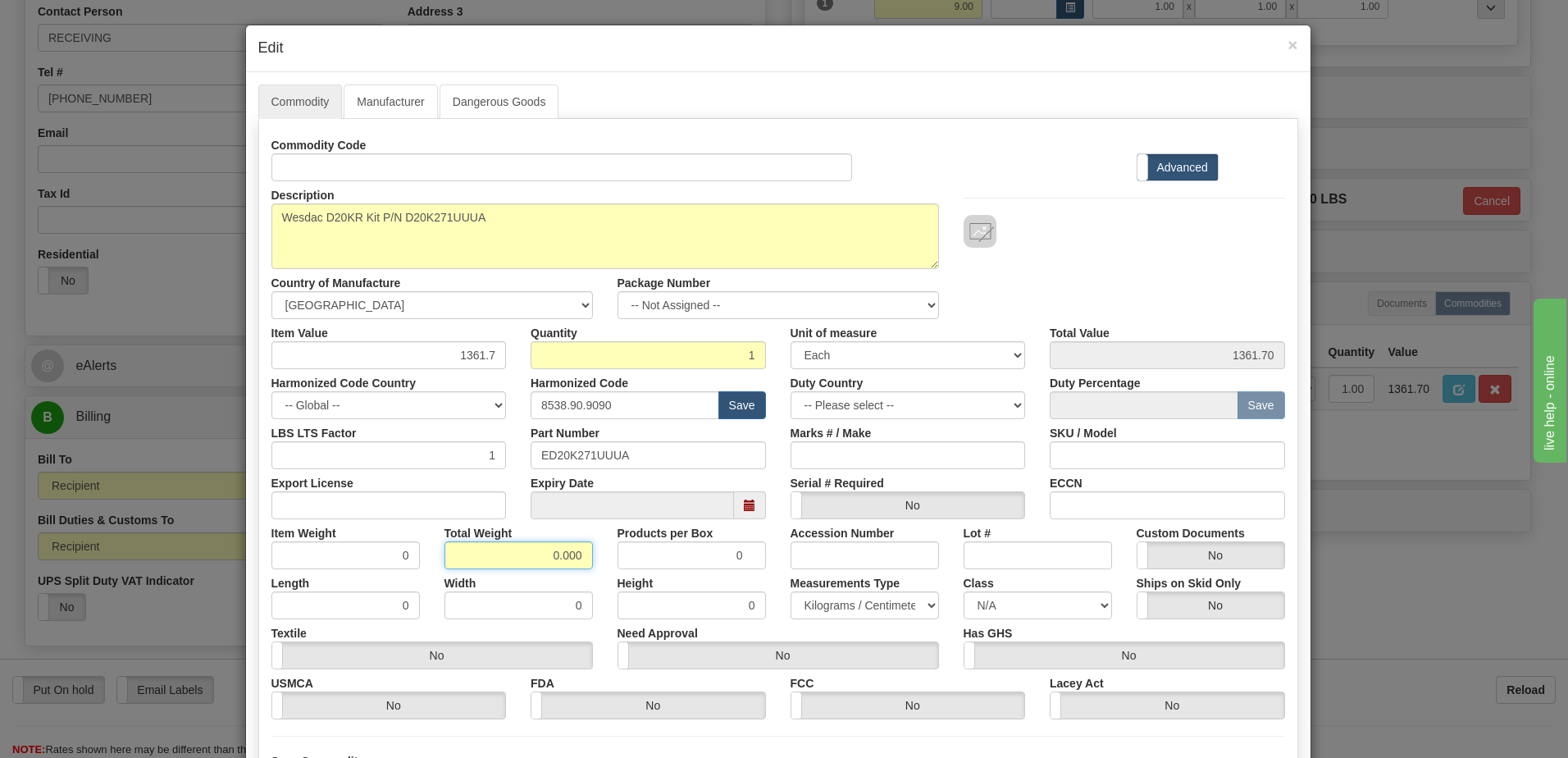
drag, startPoint x: 520, startPoint y: 551, endPoint x: 718, endPoint y: 555, distance: 198.0
click at [718, 555] on div "Item Weight 0 Total Weight 0.000 Products per Box 0 Accession Number Lot # Cust…" at bounding box center [779, 544] width 1039 height 50
type input "1"
type input "1.0000"
drag, startPoint x: 359, startPoint y: 560, endPoint x: 391, endPoint y: 560, distance: 32.0
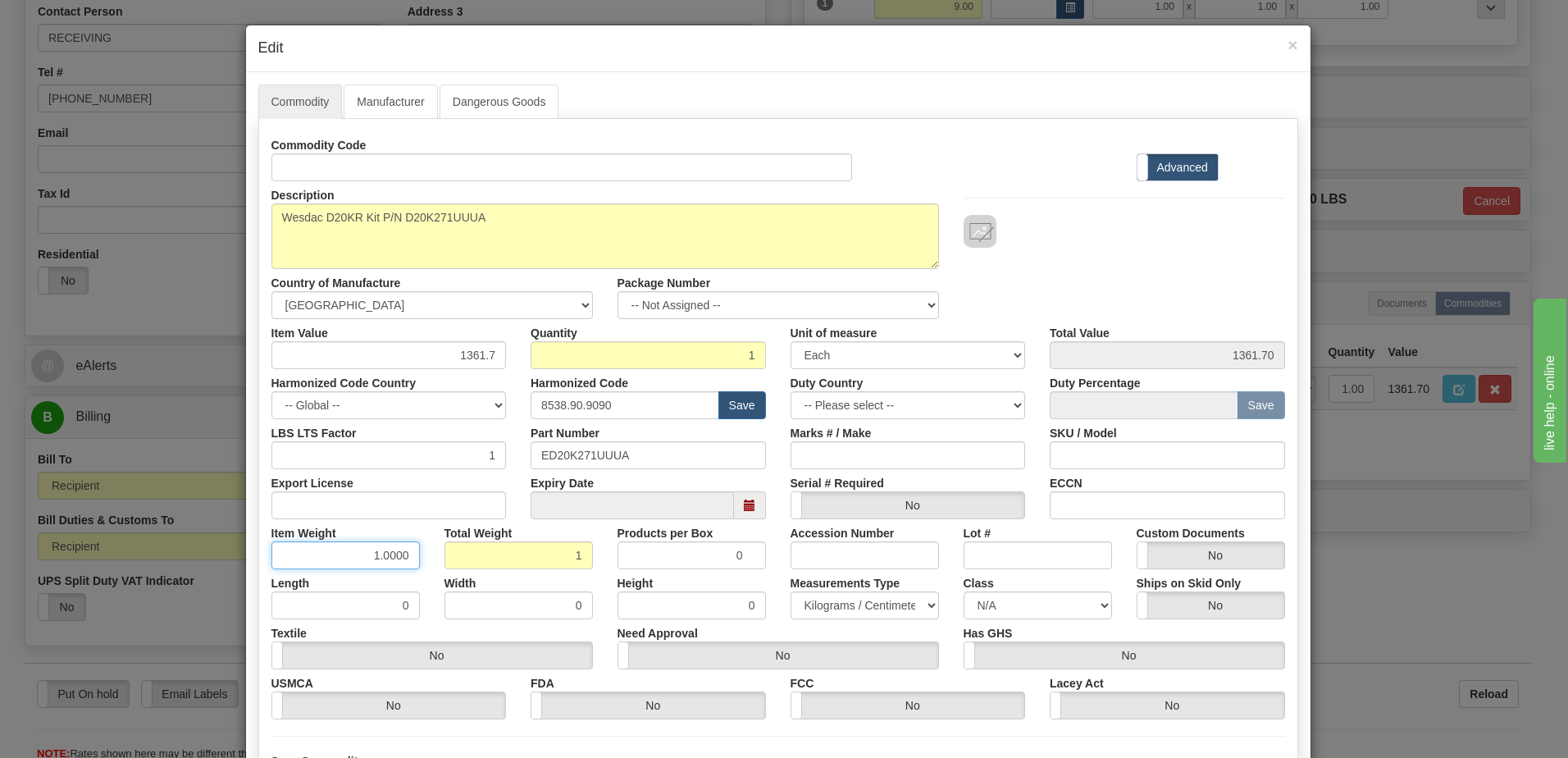
click at [359, 560] on input "1.0000" at bounding box center [346, 556] width 148 height 28
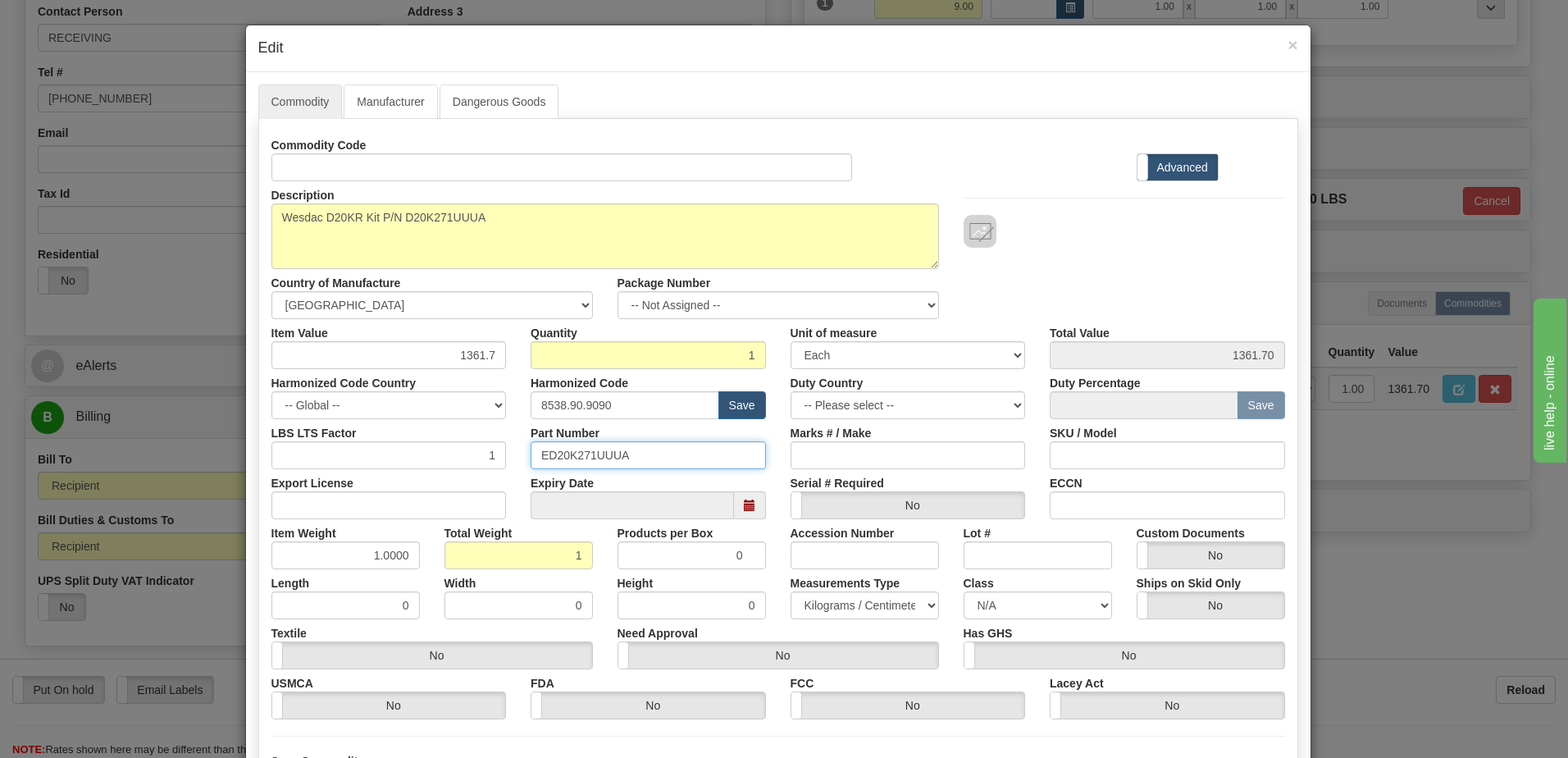
drag, startPoint x: 637, startPoint y: 458, endPoint x: 500, endPoint y: 454, distance: 137.1
click at [503, 454] on div "LBS LTS Factor 1 Part Number ED20K271UUUA Marks # / Make SKU / Model" at bounding box center [779, 444] width 1039 height 50
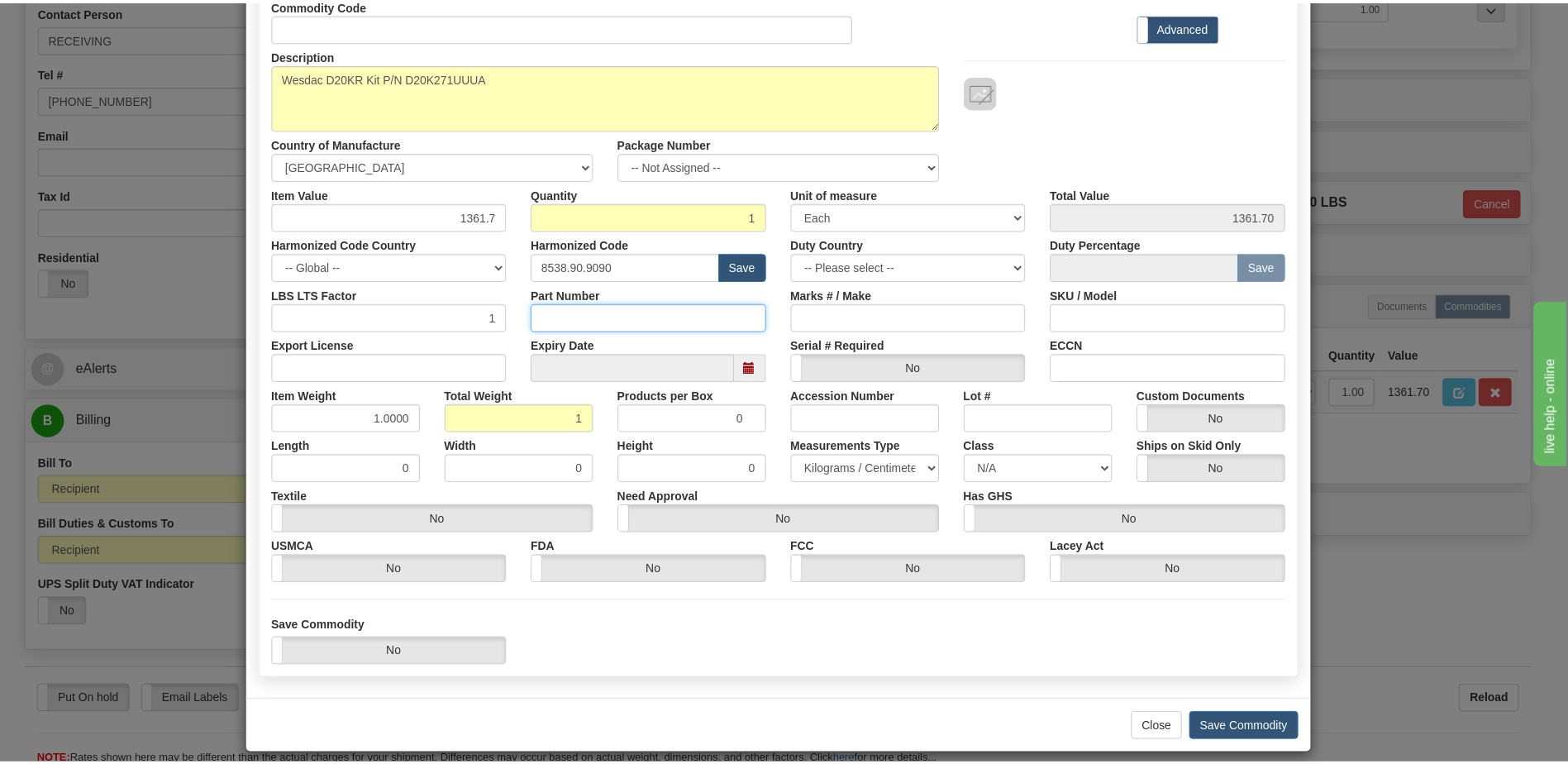
scroll to position [157, 0]
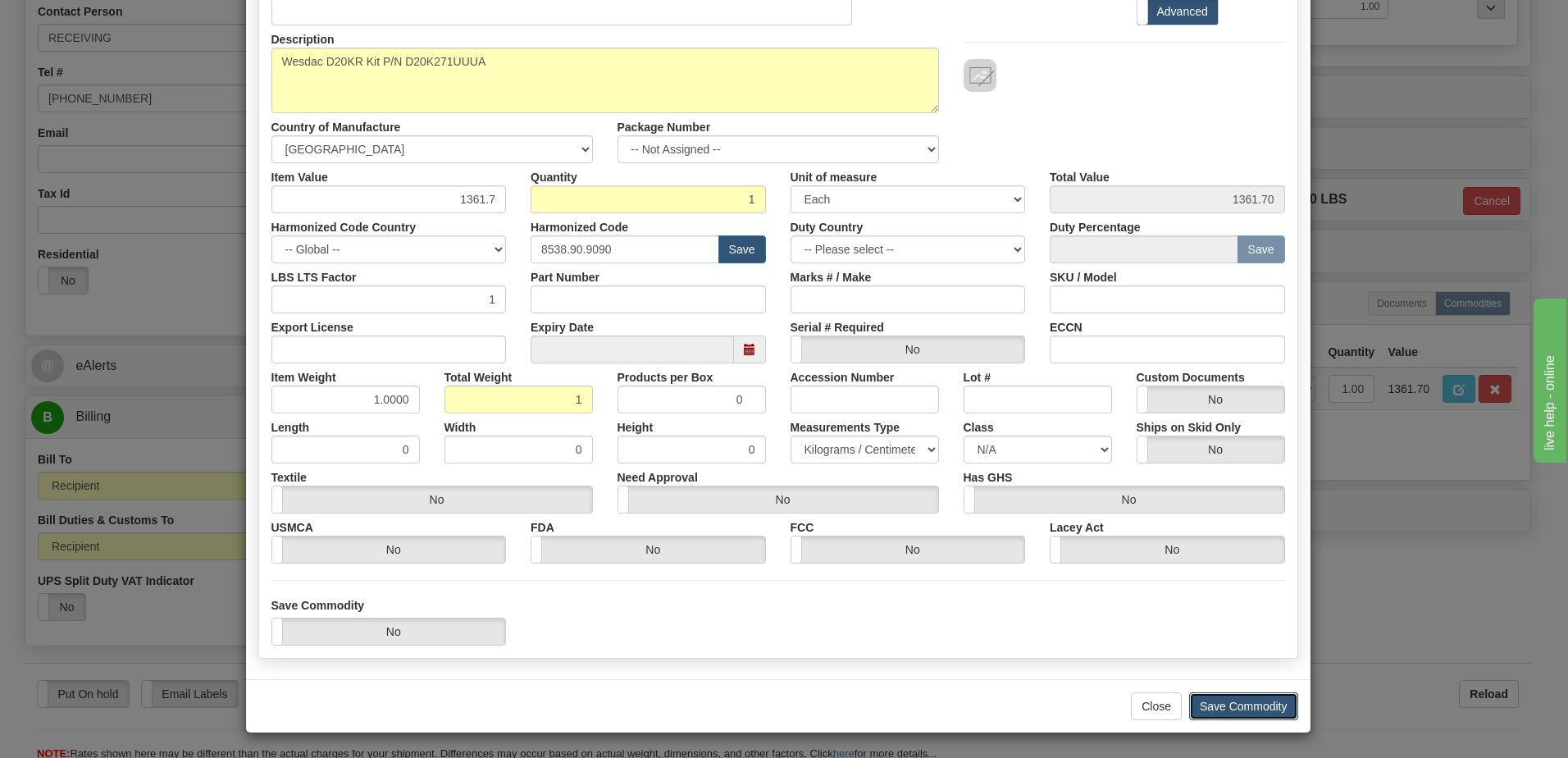
click at [1225, 700] on button "Save Commodity" at bounding box center [1244, 706] width 109 height 28
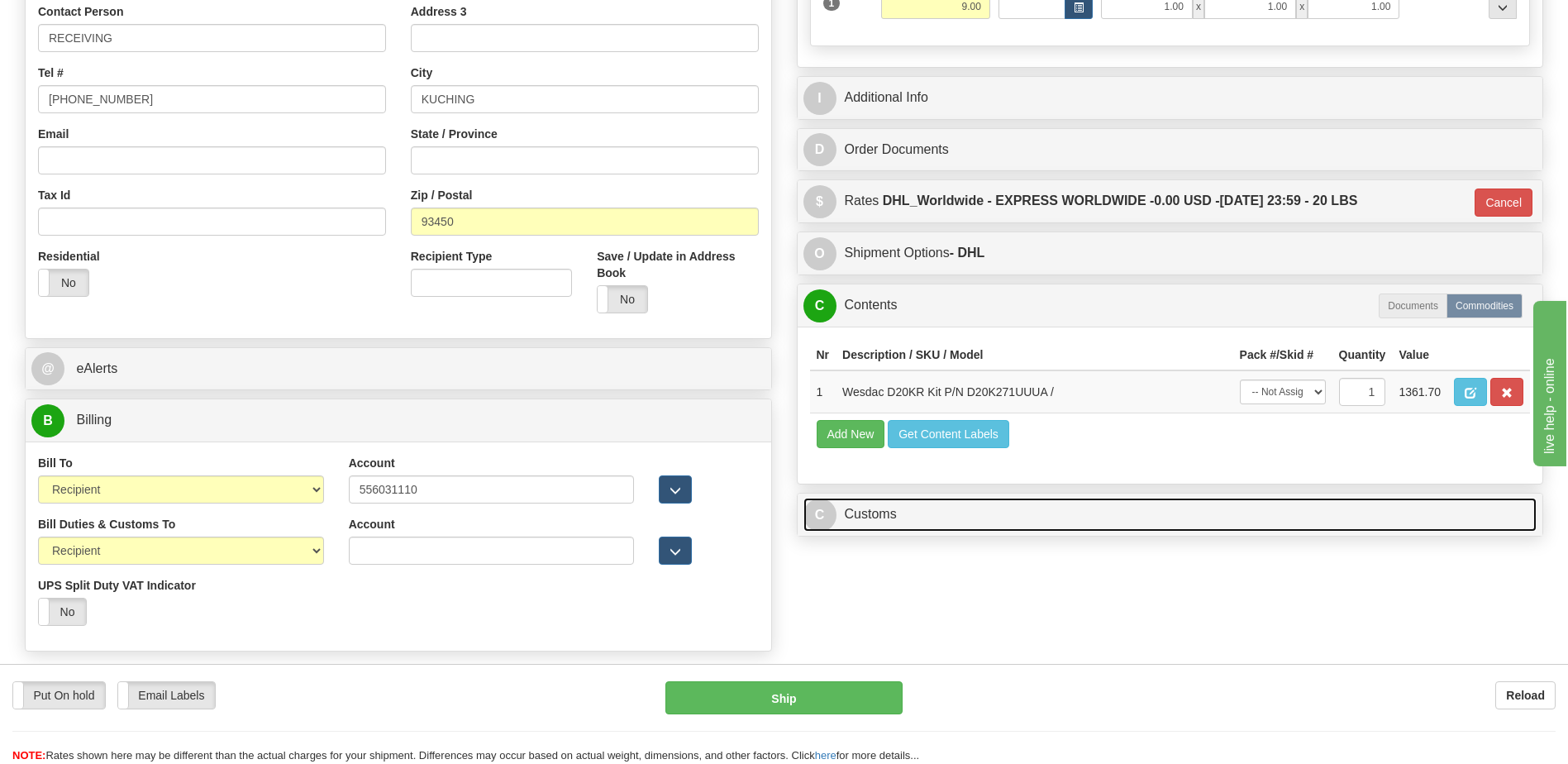
click at [936, 527] on link "C Customs" at bounding box center [1171, 514] width 734 height 34
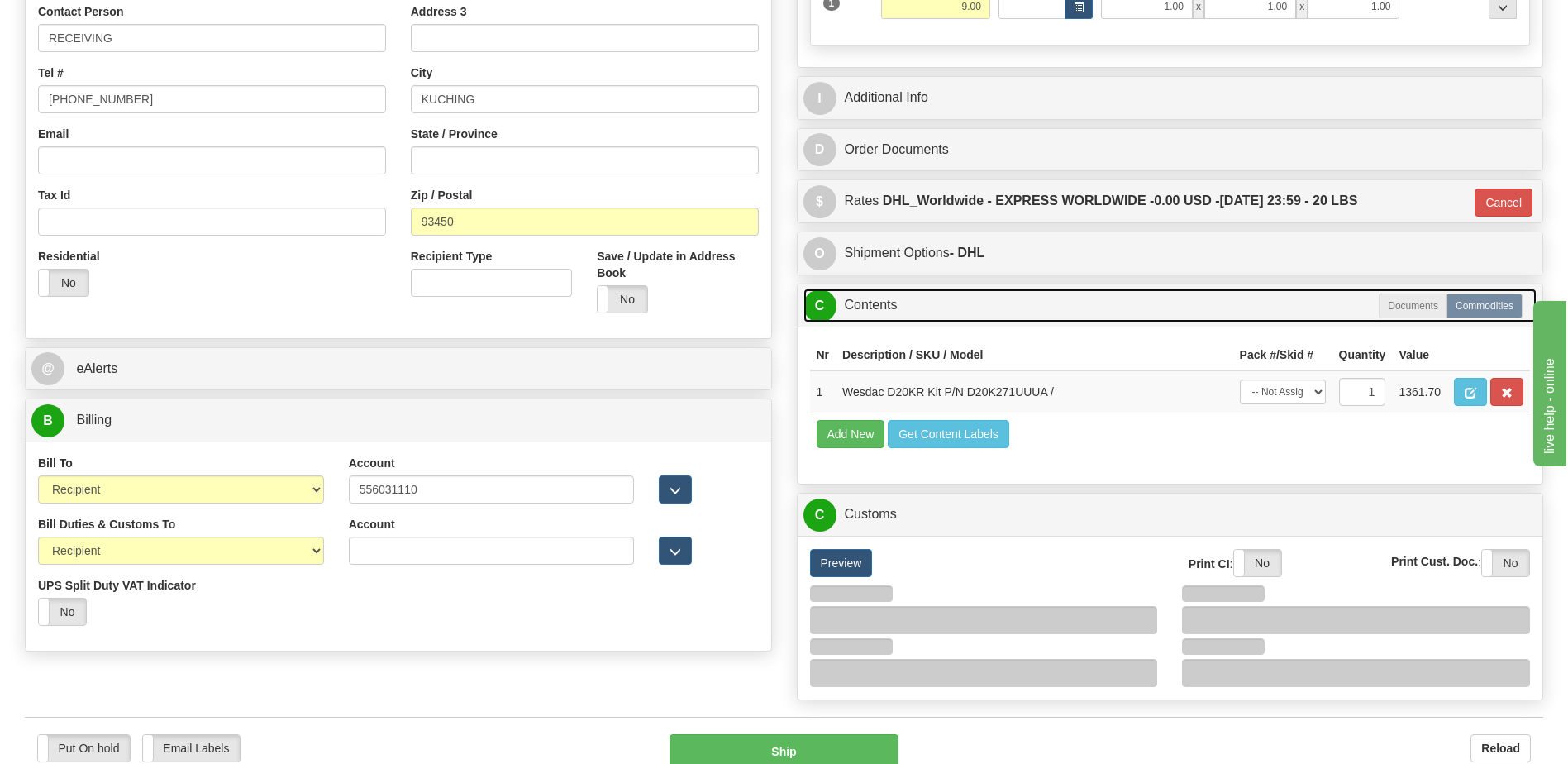
click at [923, 305] on link "C Contents" at bounding box center [1171, 305] width 734 height 34
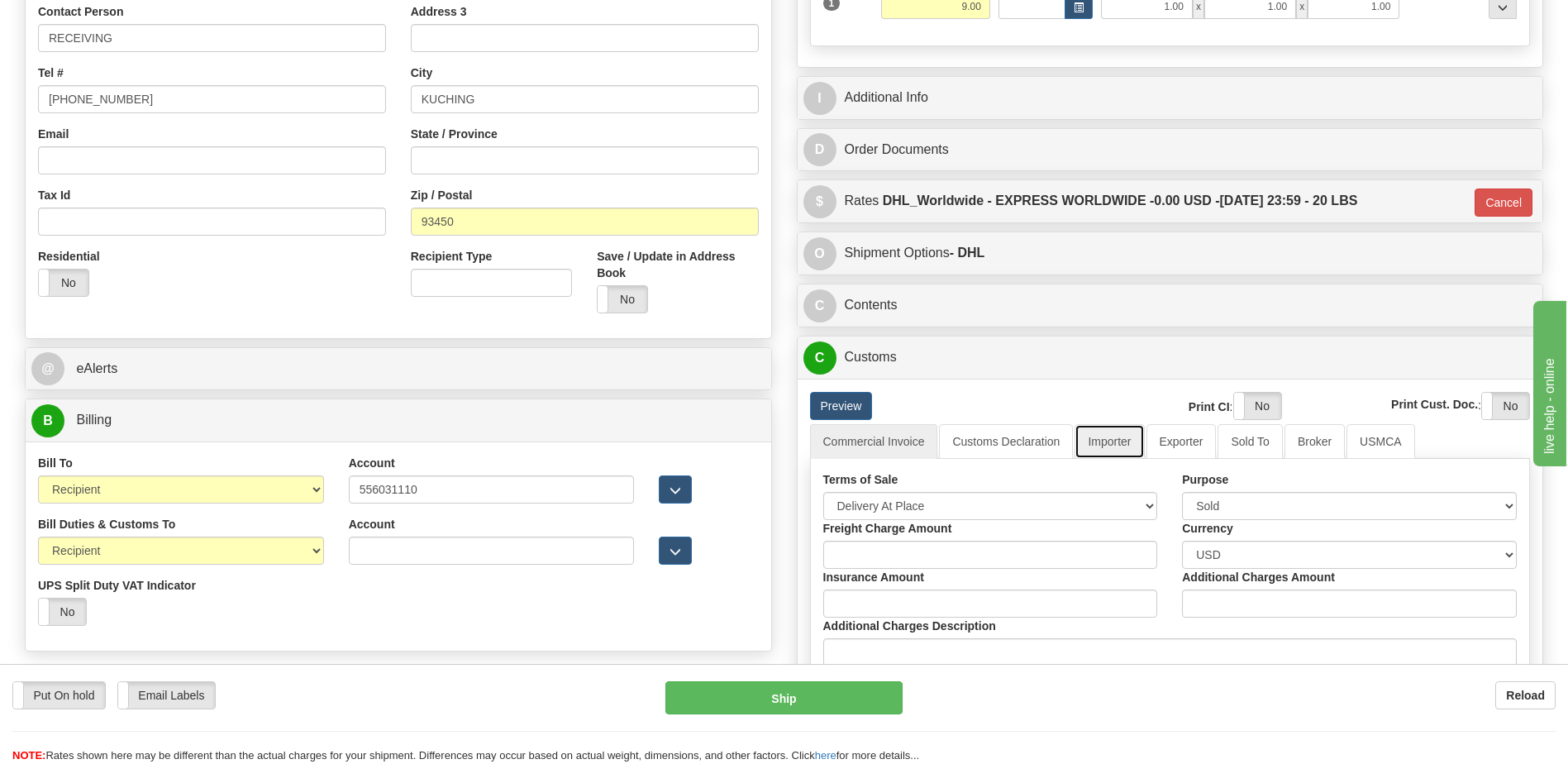
click at [1093, 447] on link "Importer" at bounding box center [1109, 441] width 70 height 35
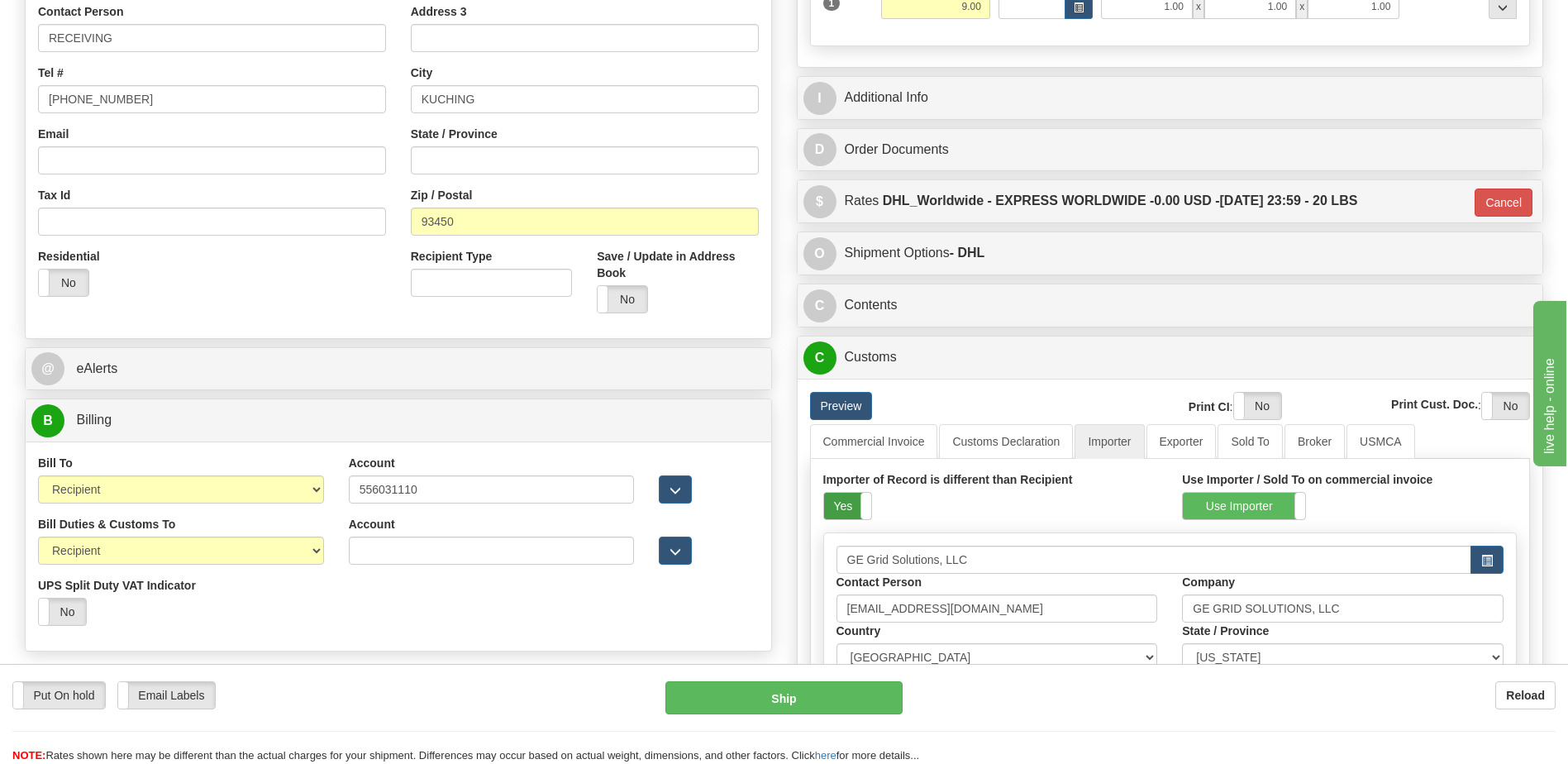
click at [841, 500] on label "Yes" at bounding box center [848, 506] width 47 height 27
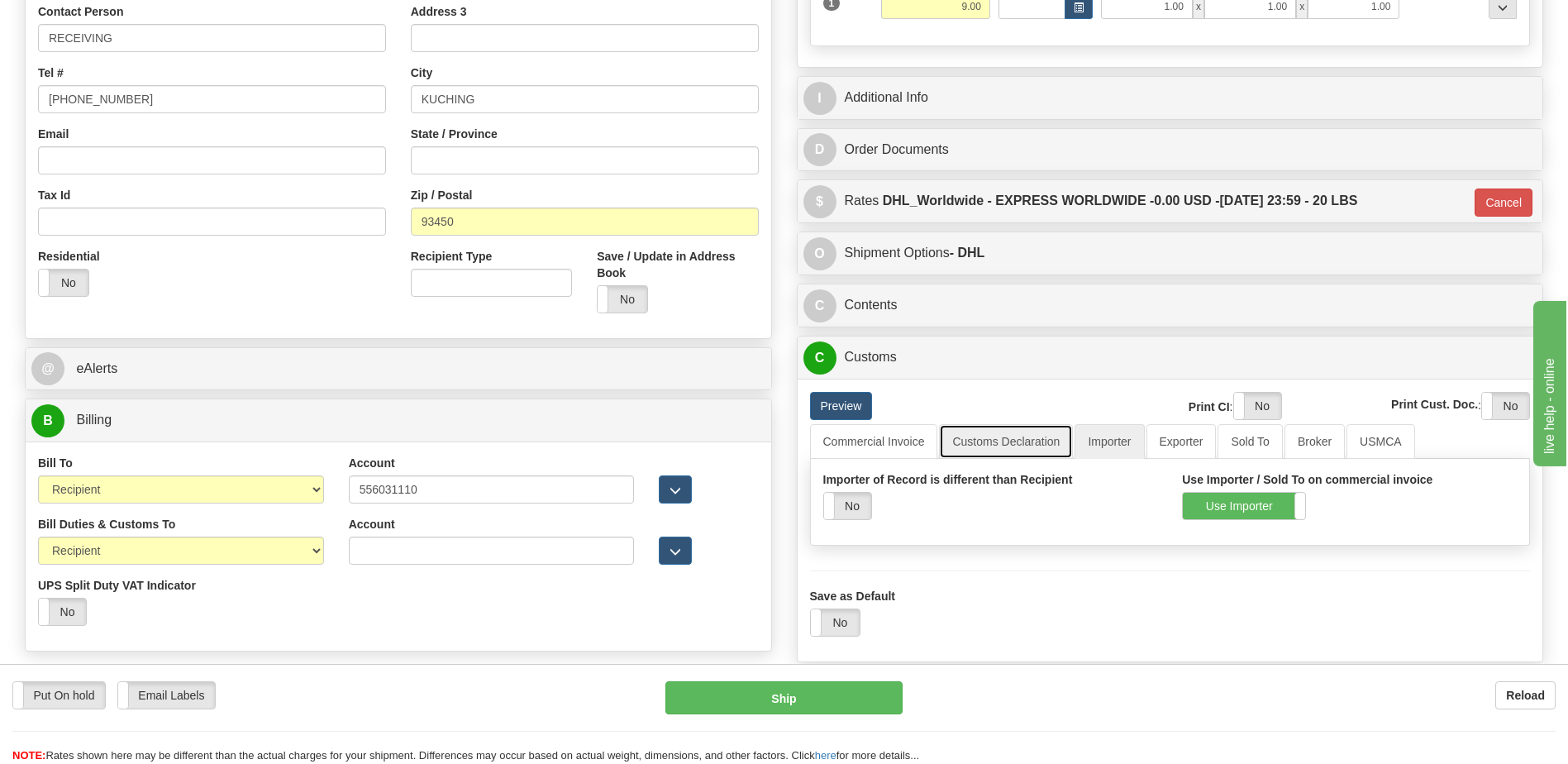
click at [1028, 435] on link "Customs Declaration" at bounding box center [1006, 441] width 134 height 35
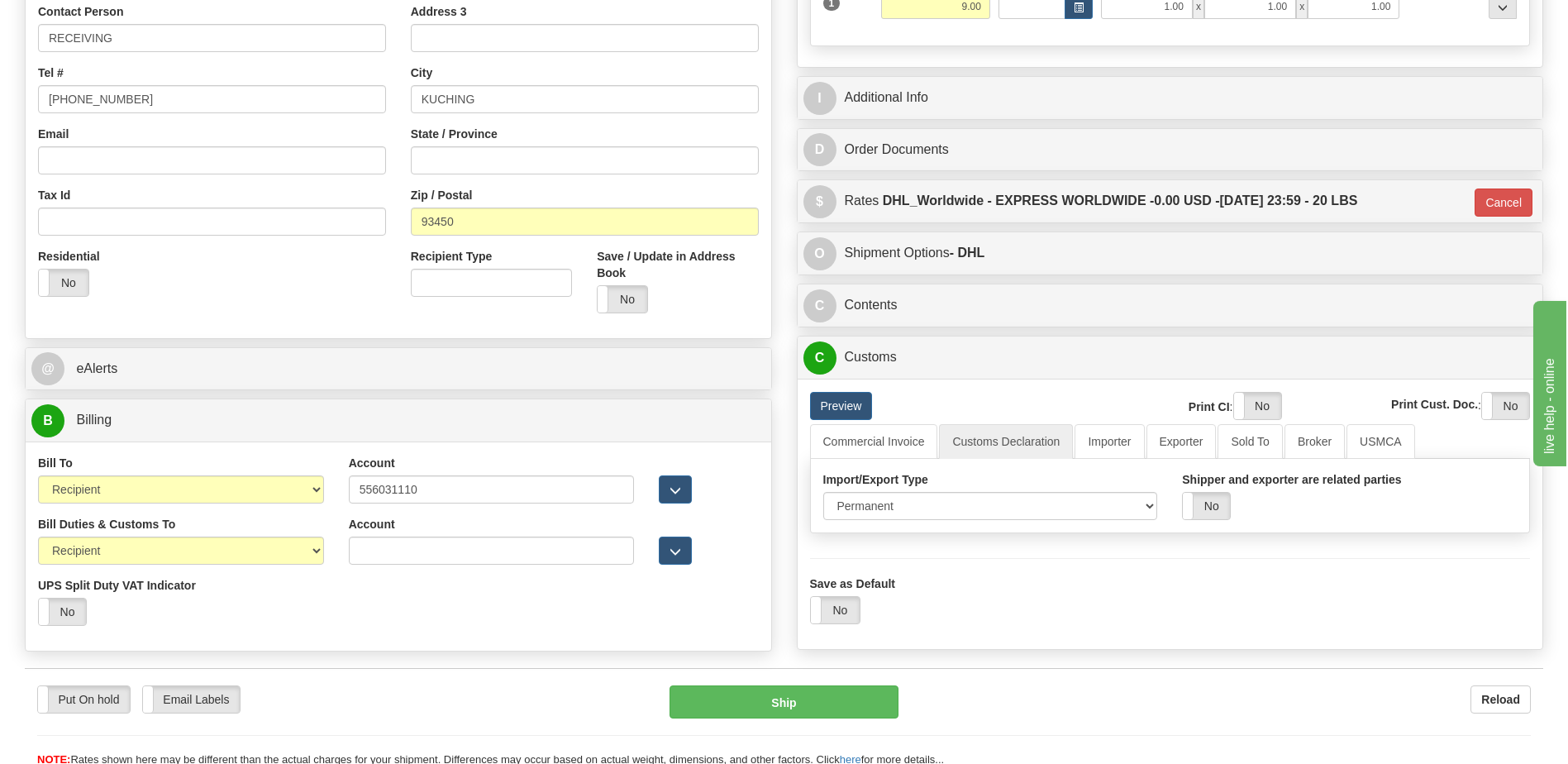
click at [1083, 219] on div "$ Rates DHL_Worldwide - EXPRESS WORLDWIDE - 0.00 USD - 10/15/2025 23:59 - 20 LB…" at bounding box center [1171, 201] width 746 height 42
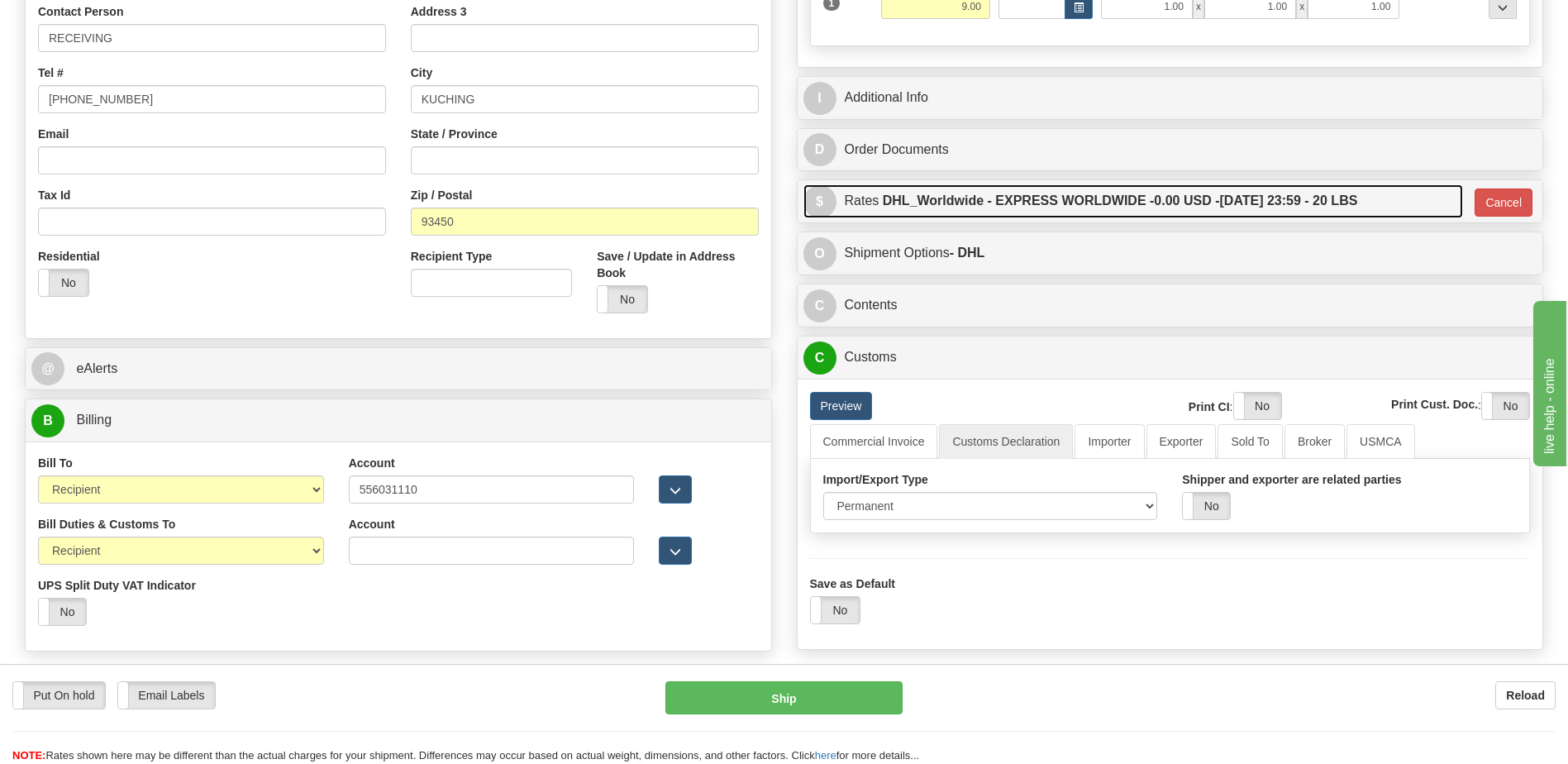
click at [1310, 207] on label "DHL_Worldwide - EXPRESS WORLDWIDE - 0.00 USD - 10/15/2025 23:59 - 20 LBS" at bounding box center [1120, 201] width 475 height 33
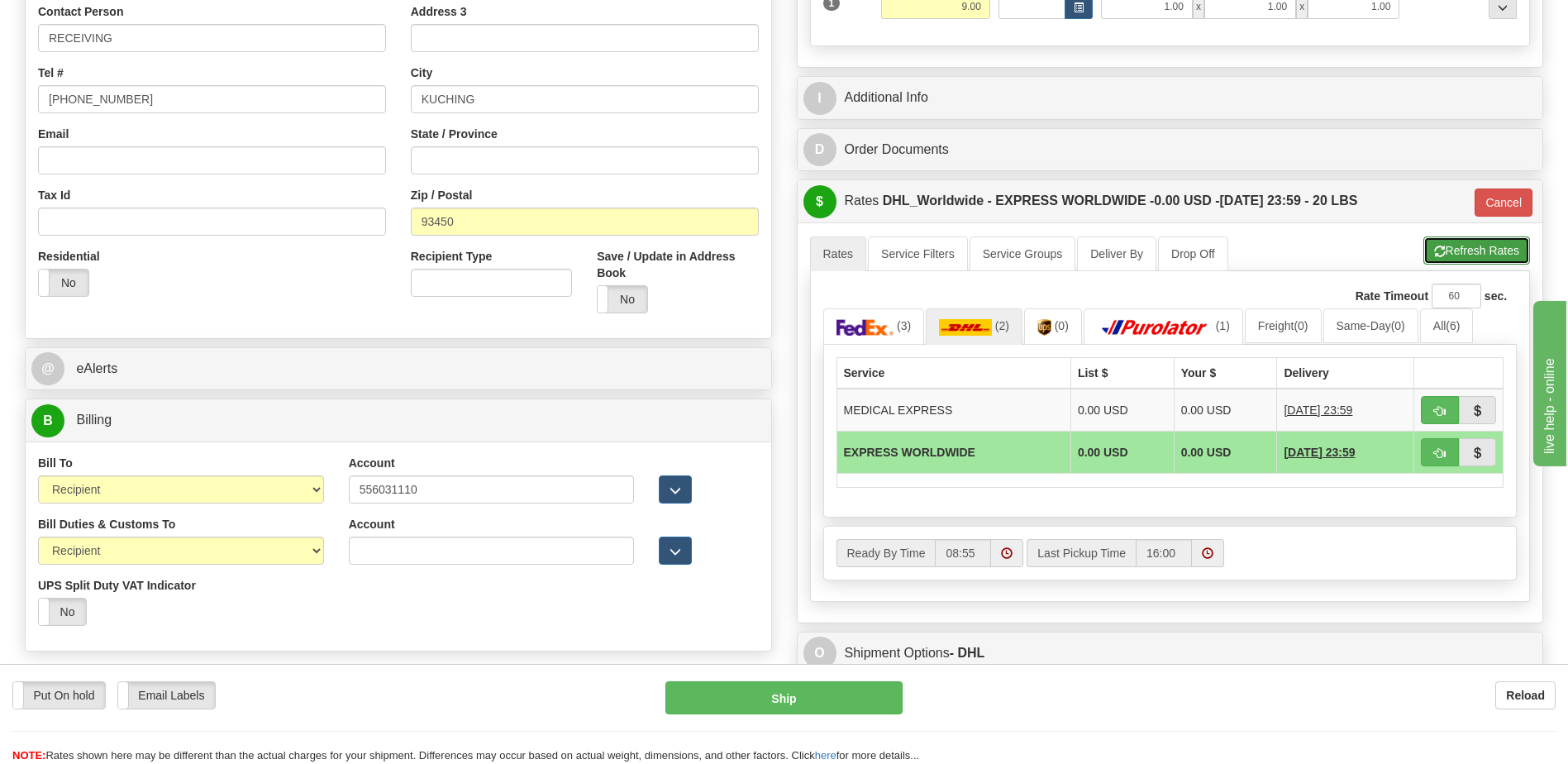
click at [1454, 253] on button "Refresh Rates" at bounding box center [1477, 251] width 107 height 28
type input "P"
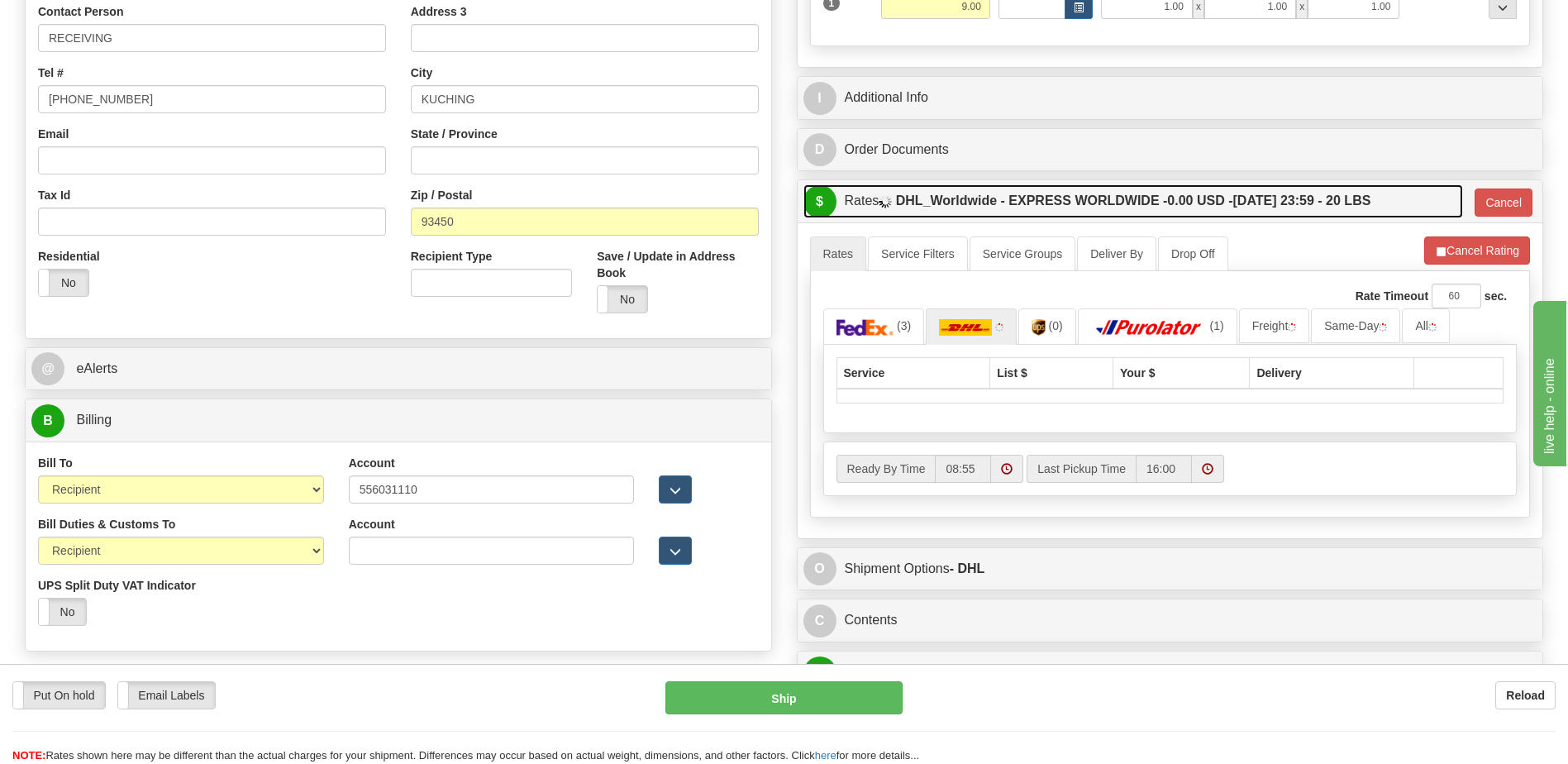
click at [1252, 195] on label "DHL_Worldwide - EXPRESS WORLDWIDE - 0.00 USD - 10/15/2025 23:59 - 20 LBS" at bounding box center [1133, 201] width 475 height 33
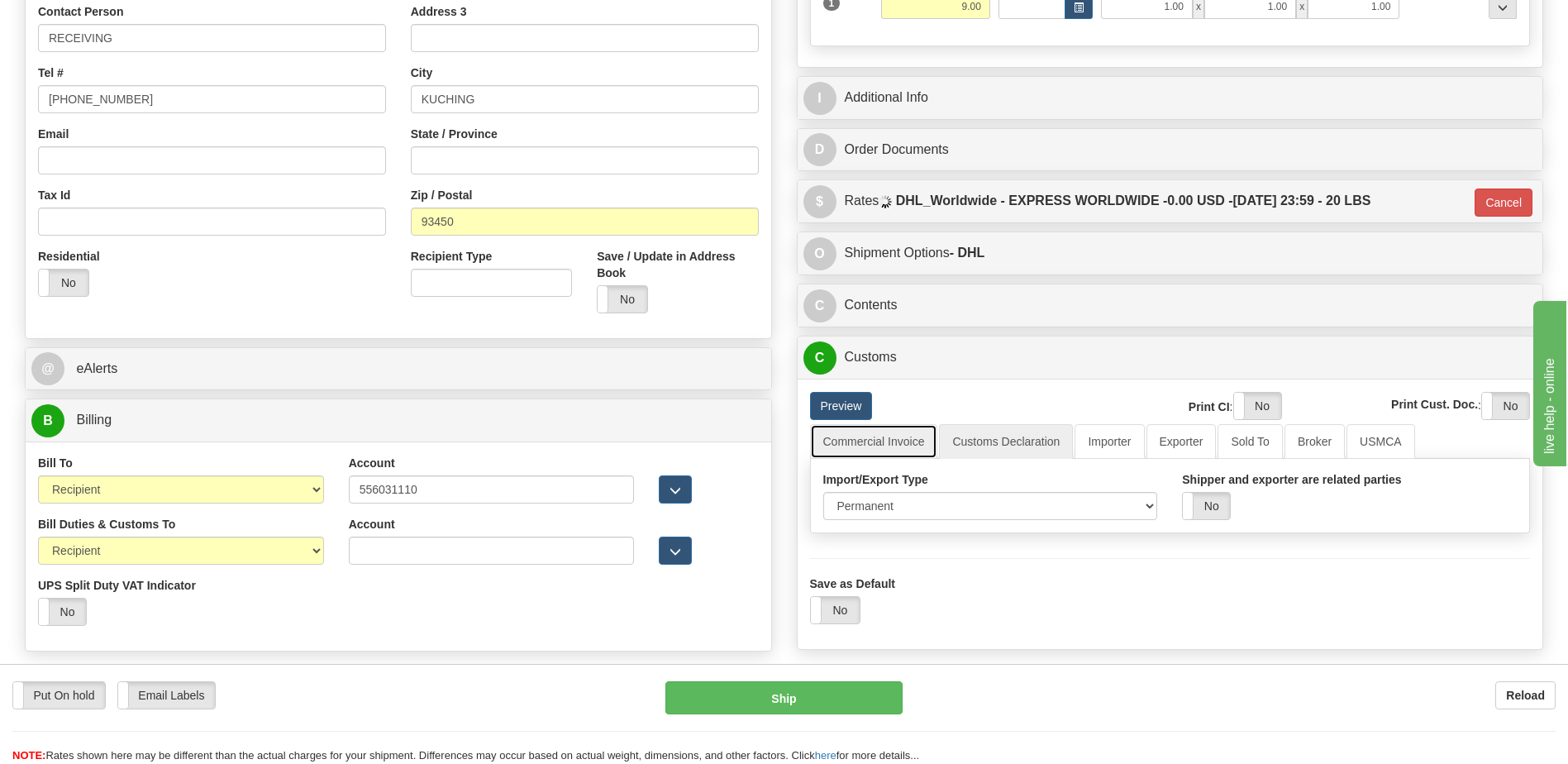
click at [889, 447] on link "Commercial Invoice" at bounding box center [874, 441] width 128 height 35
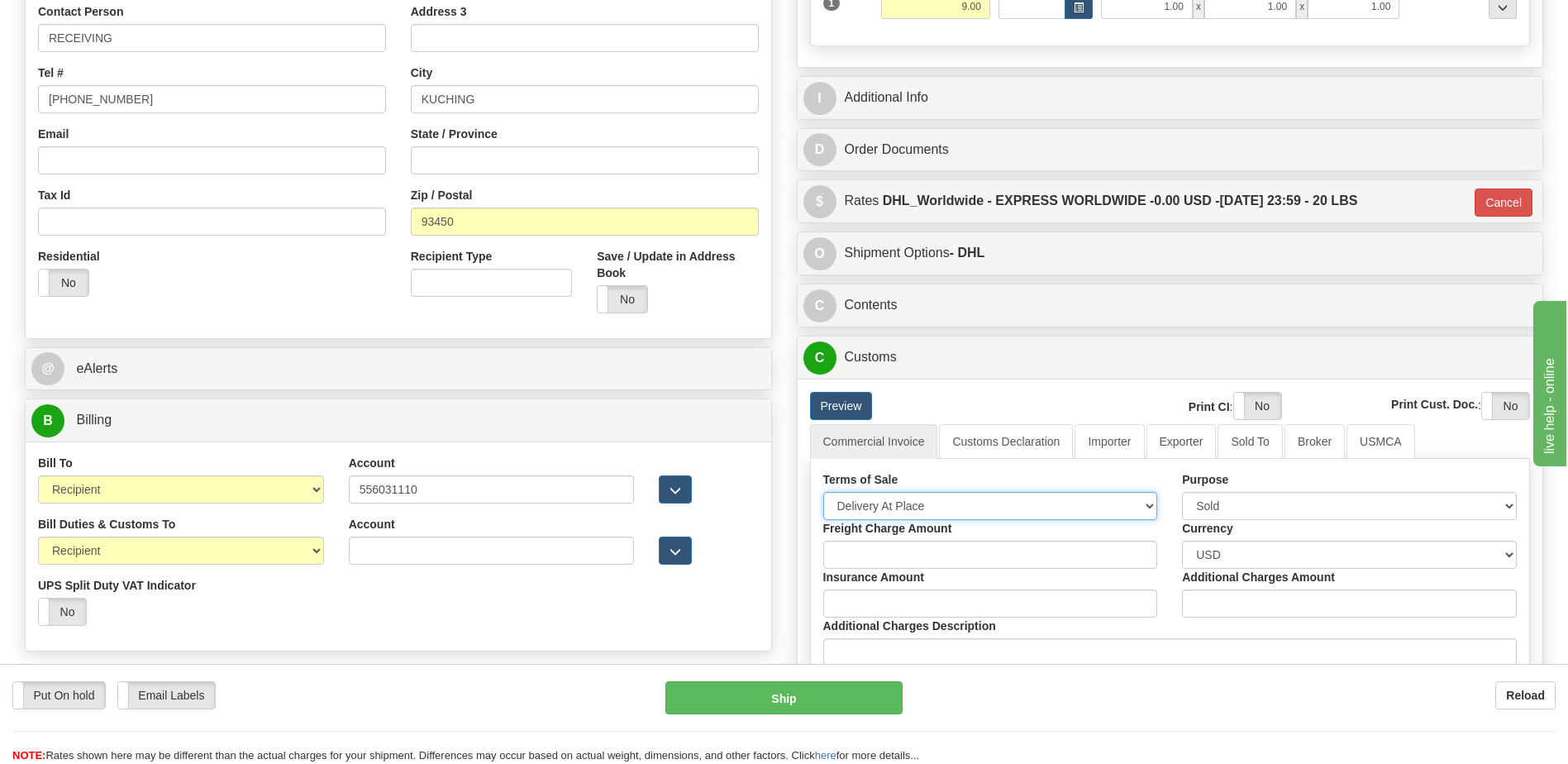
click at [881, 504] on select "Free Carrier Free On Board Ex Works Delivered Duty Unpaid Delivered Duty Paid C…" at bounding box center [991, 506] width 335 height 28
select select "7"
click at [824, 492] on select "Free Carrier Free On Board Ex Works Delivered Duty Unpaid Delivered Duty Paid C…" at bounding box center [991, 506] width 335 height 28
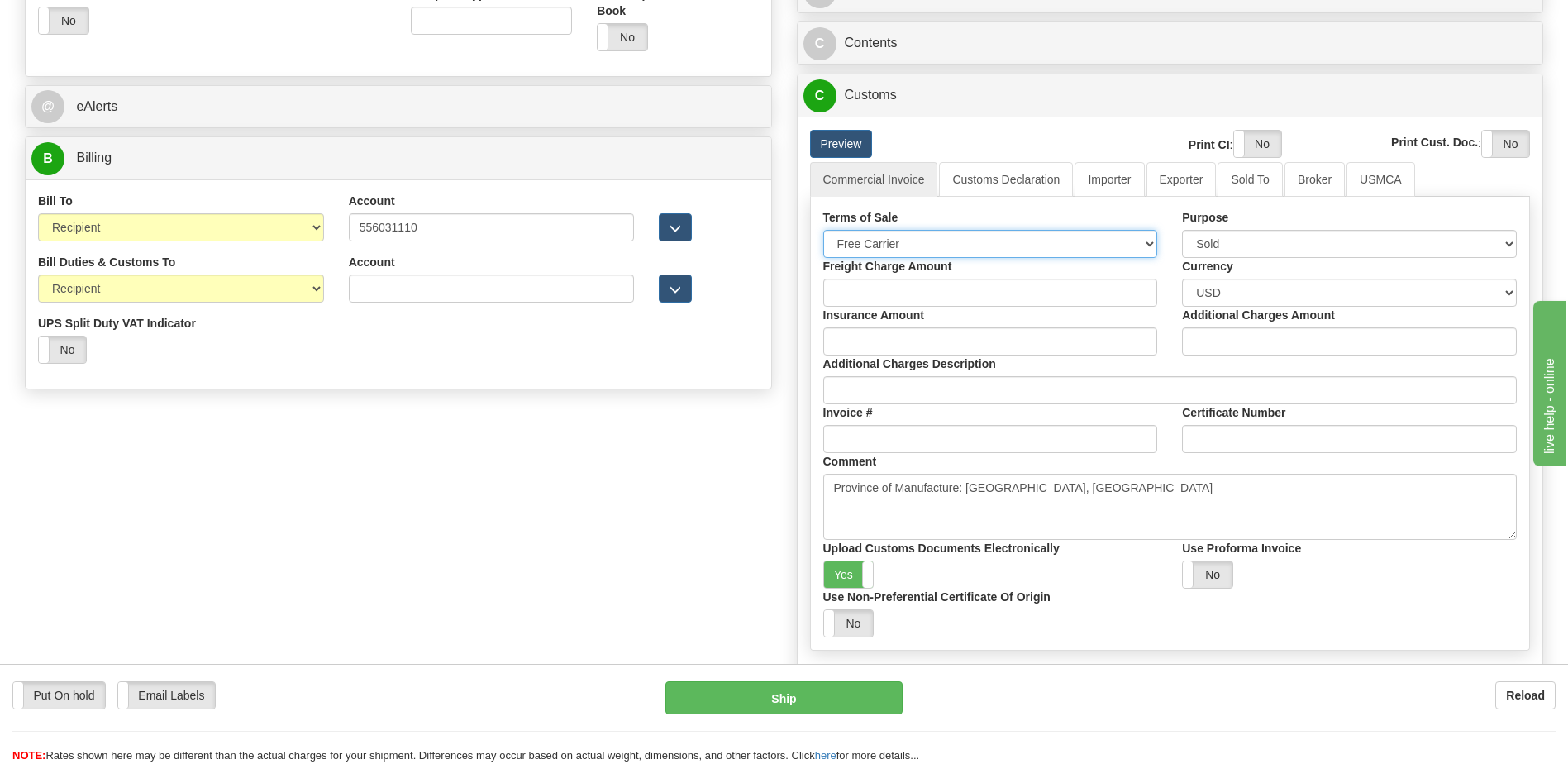
scroll to position [744, 0]
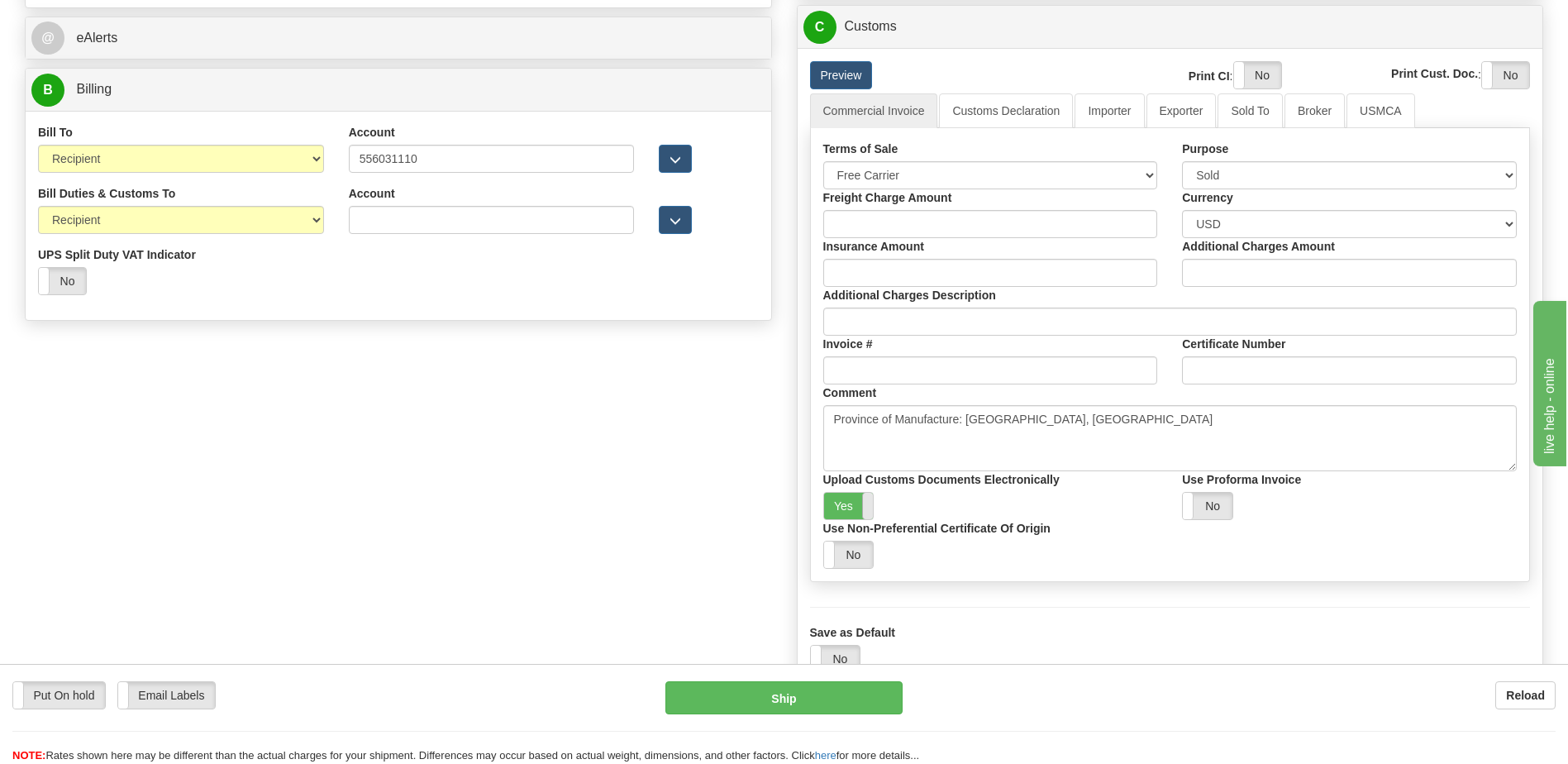
click at [869, 499] on span at bounding box center [873, 506] width 22 height 27
click at [1245, 64] on label "Yes" at bounding box center [1258, 75] width 47 height 27
click at [1500, 76] on label "Yes" at bounding box center [1506, 75] width 47 height 27
click at [1003, 112] on link "Customs Declaration" at bounding box center [1006, 111] width 134 height 35
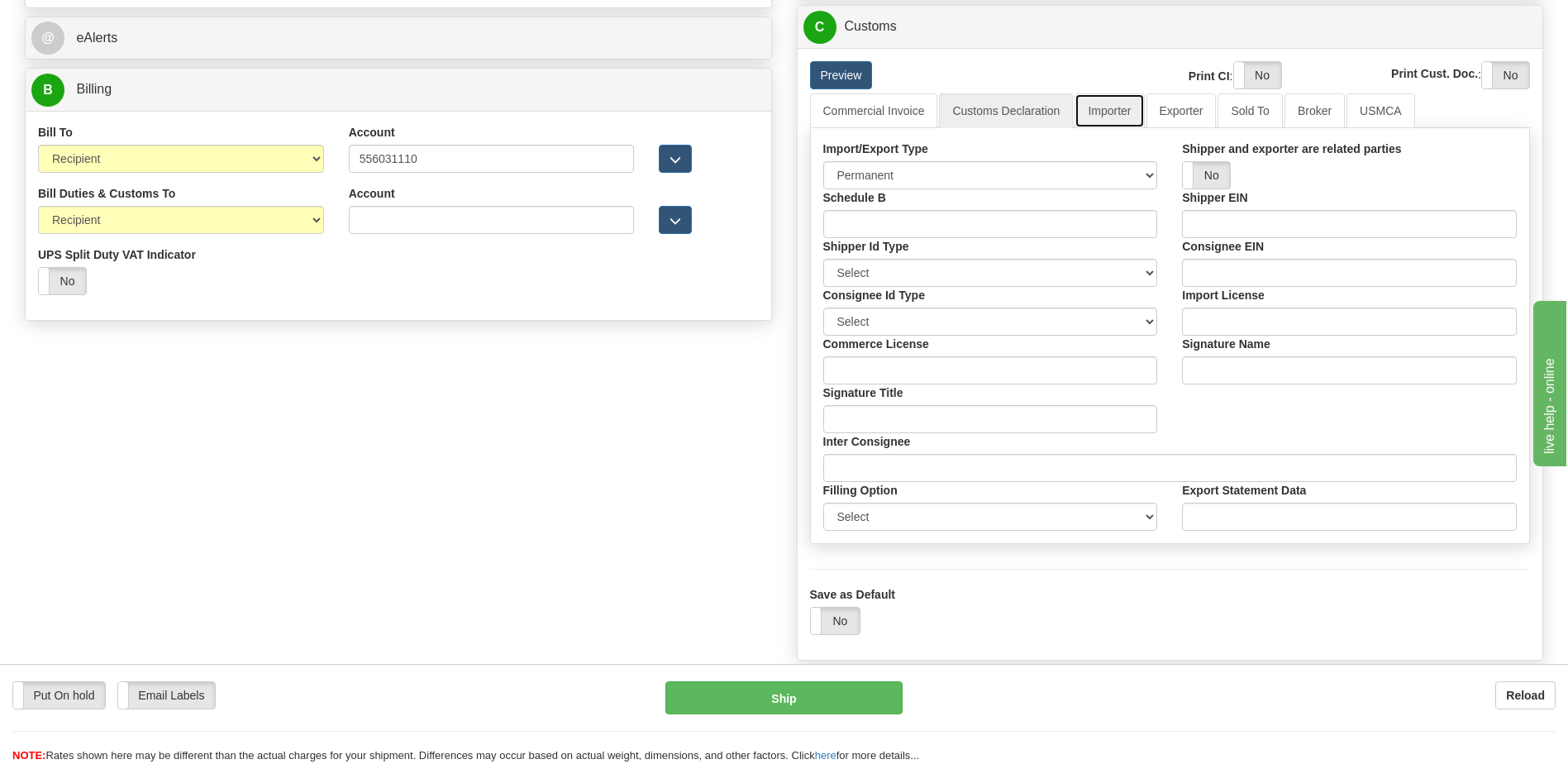
click at [1120, 118] on link "Importer" at bounding box center [1109, 111] width 70 height 35
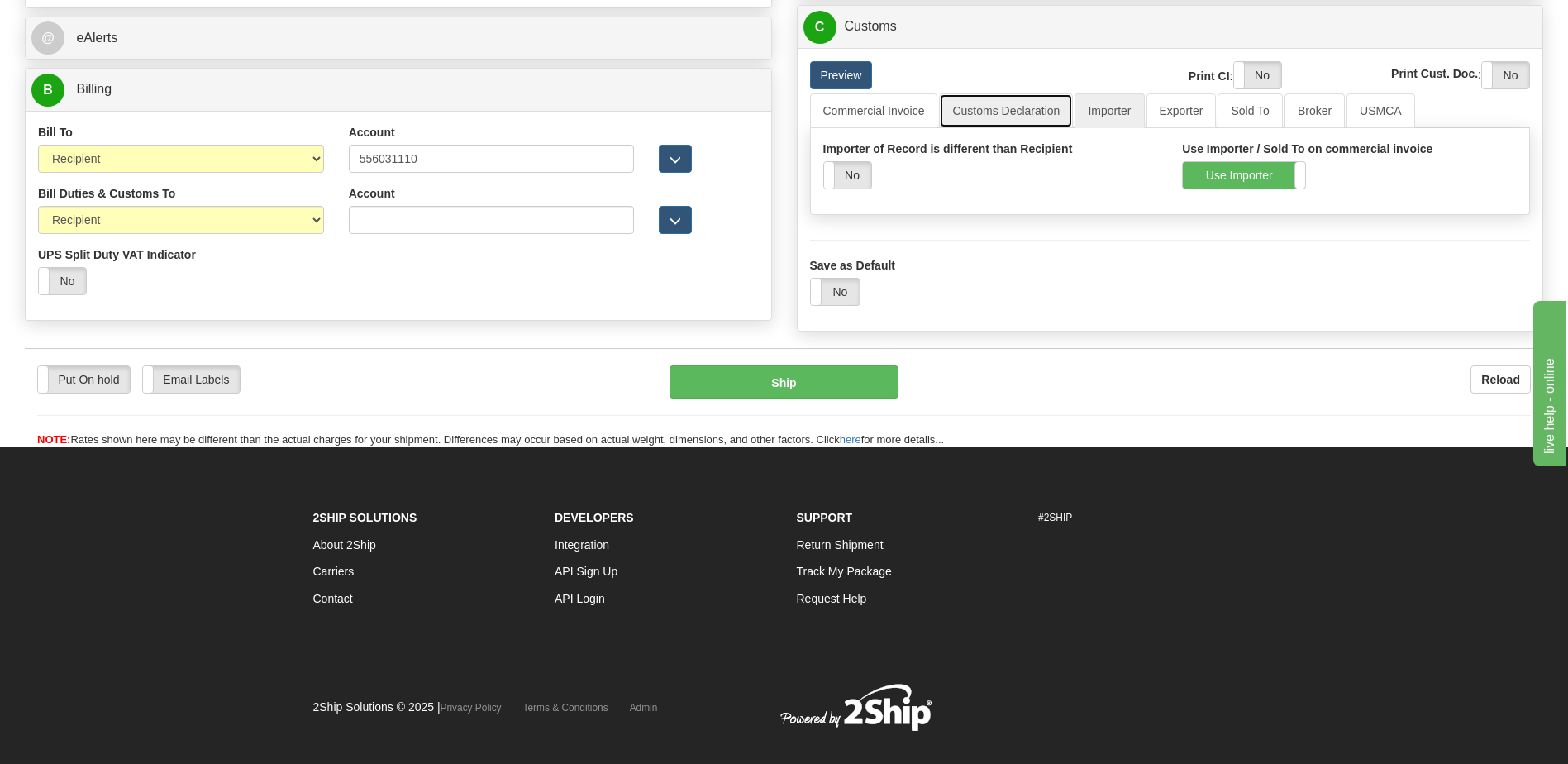
click at [1025, 117] on link "Customs Declaration" at bounding box center [1006, 111] width 134 height 35
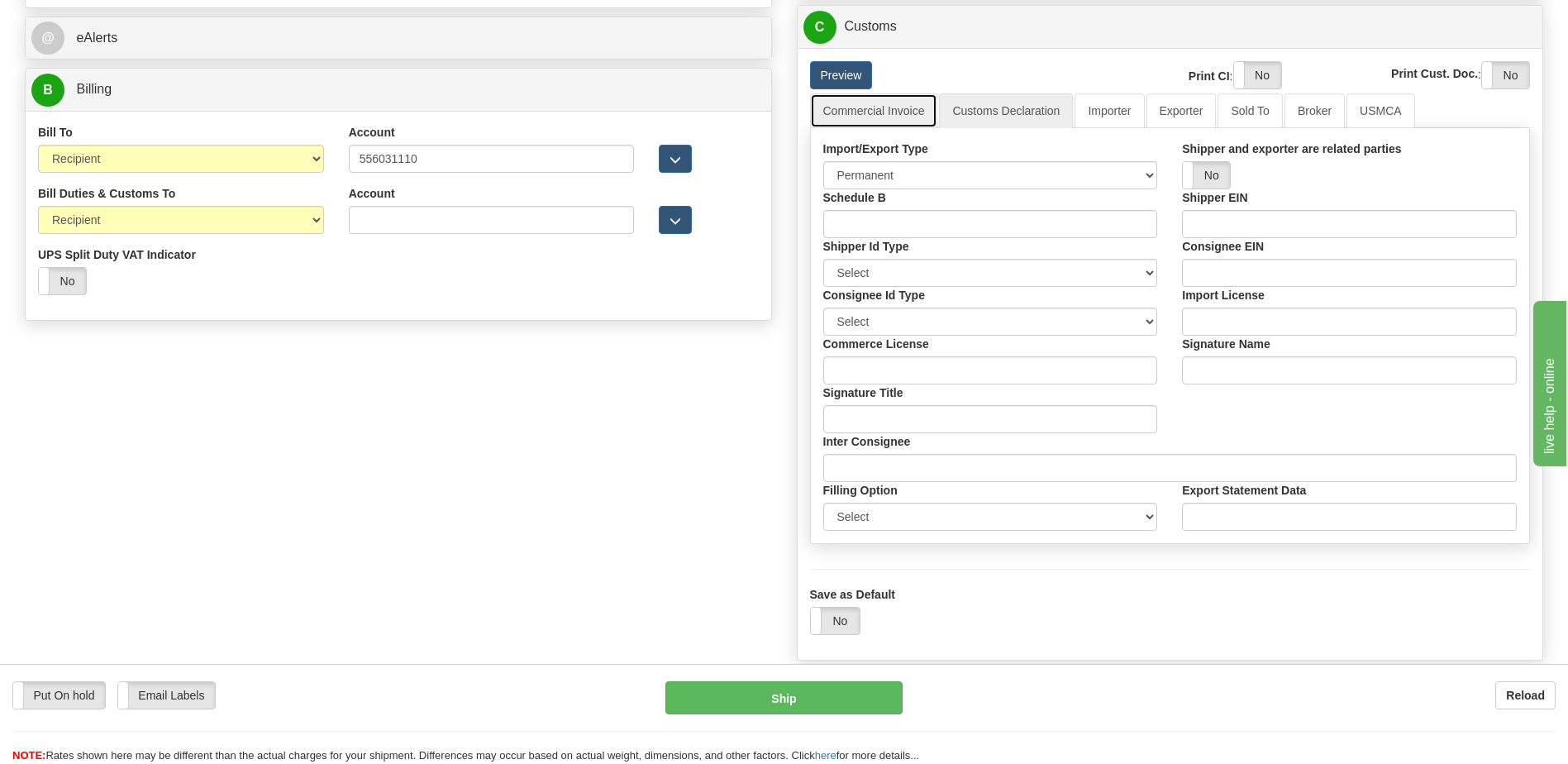
click at [892, 118] on link "Commercial Invoice" at bounding box center [874, 111] width 128 height 35
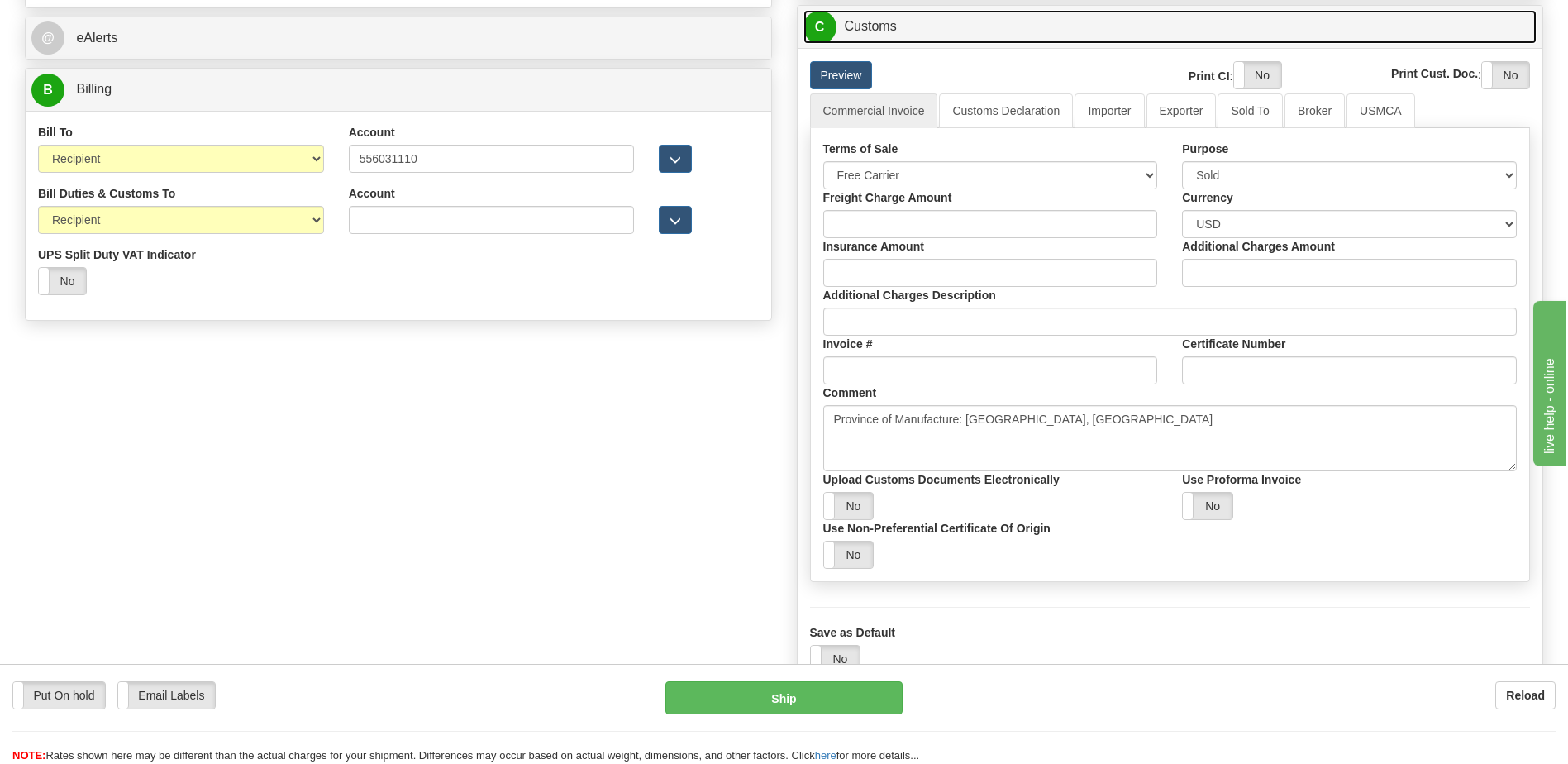
click at [891, 31] on link "C Customs" at bounding box center [1171, 27] width 734 height 34
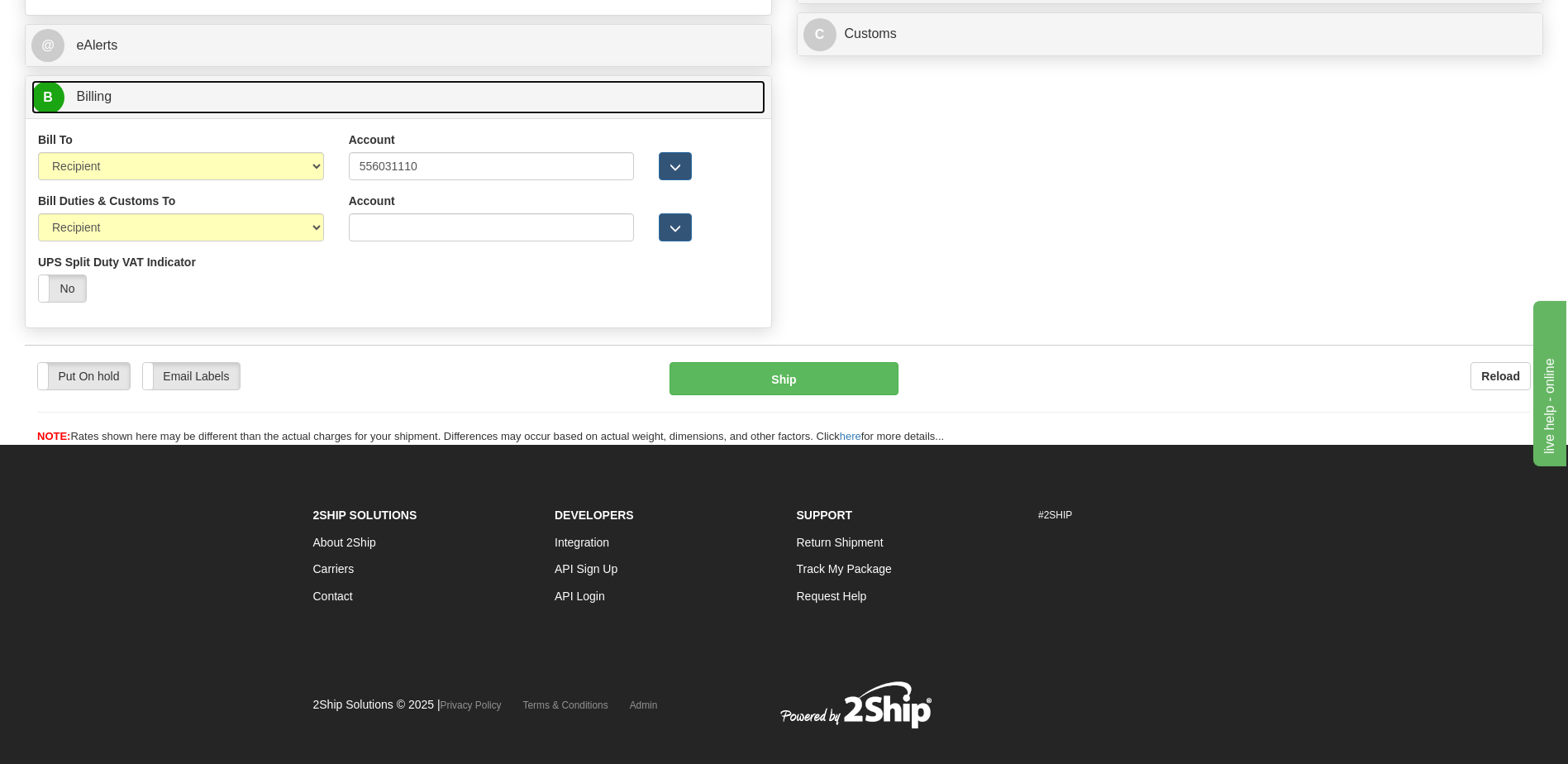
click at [423, 97] on link "B Billing" at bounding box center [398, 97] width 734 height 34
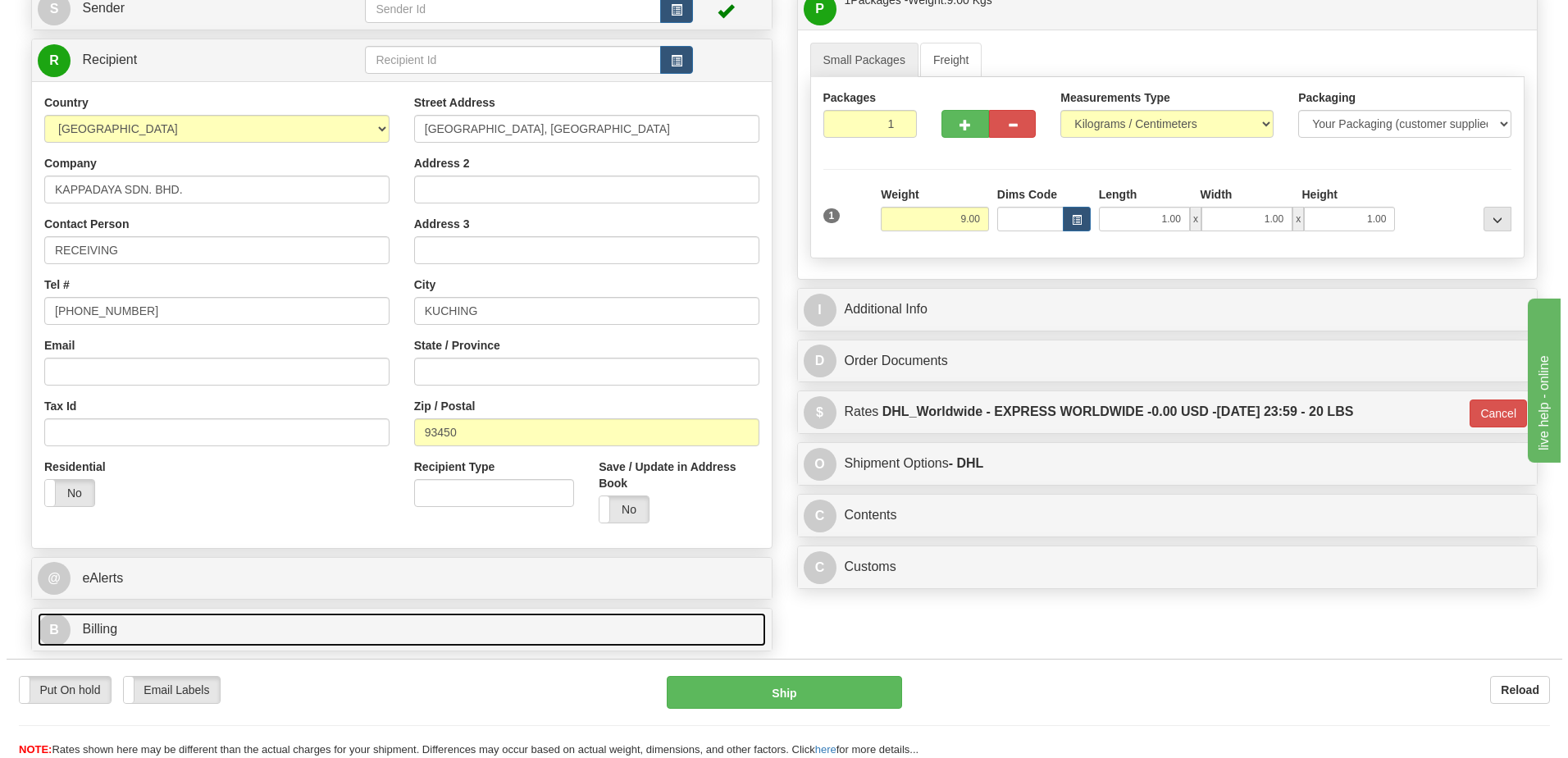
scroll to position [53, 0]
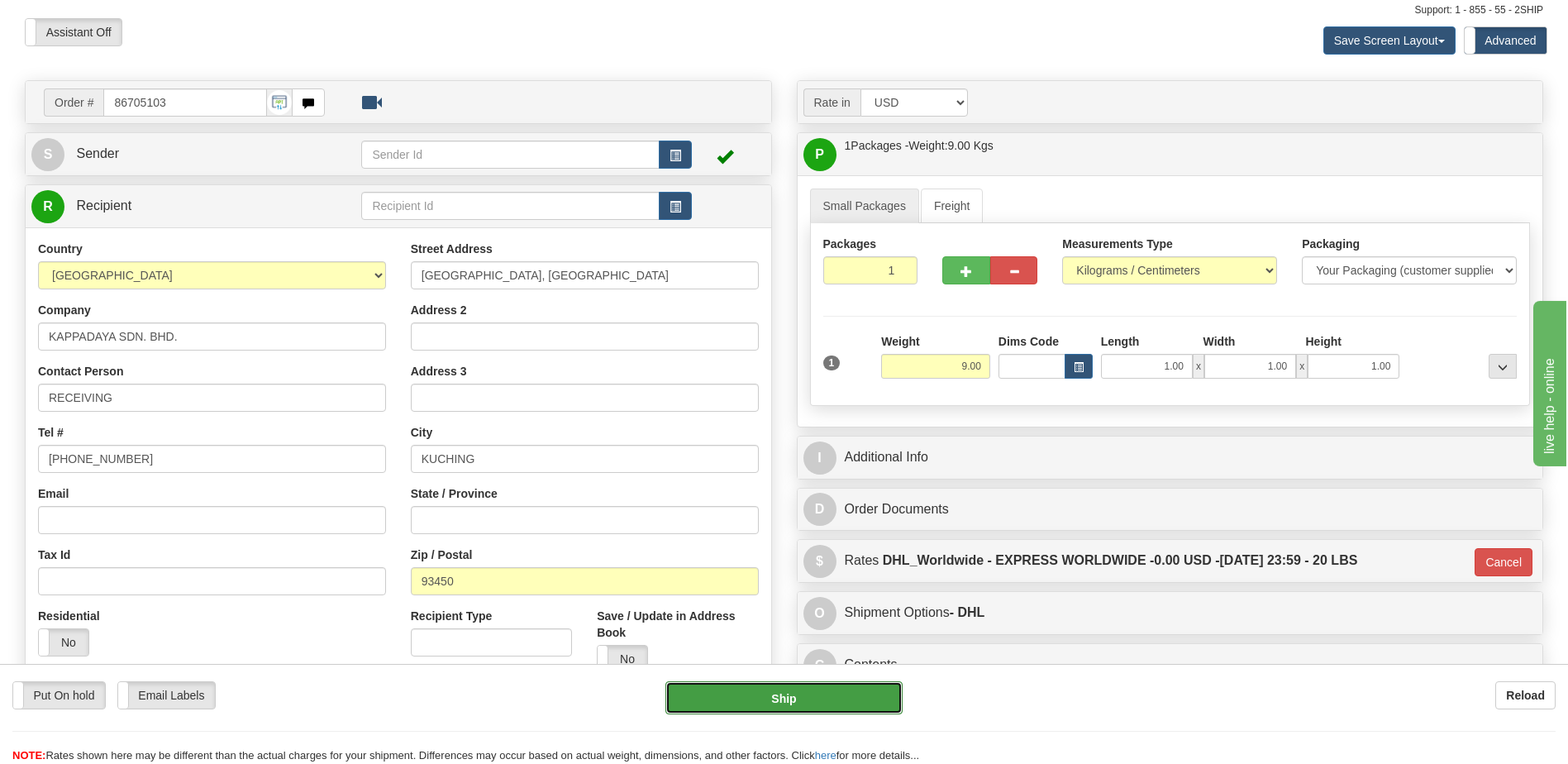
click at [768, 695] on button "Ship" at bounding box center [783, 698] width 236 height 33
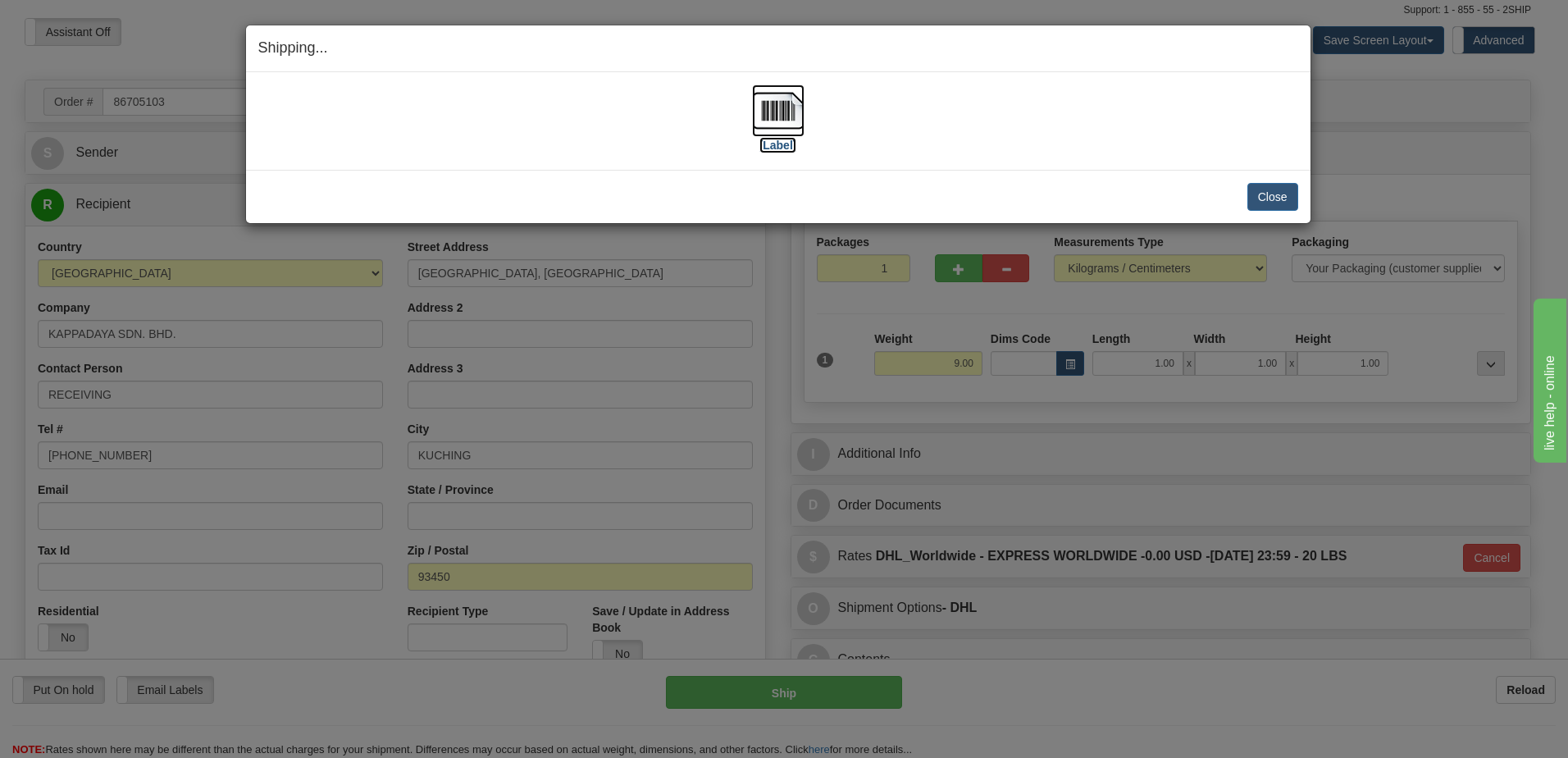
click at [795, 99] on img at bounding box center [779, 111] width 53 height 53
